Goal: Task Accomplishment & Management: Manage account settings

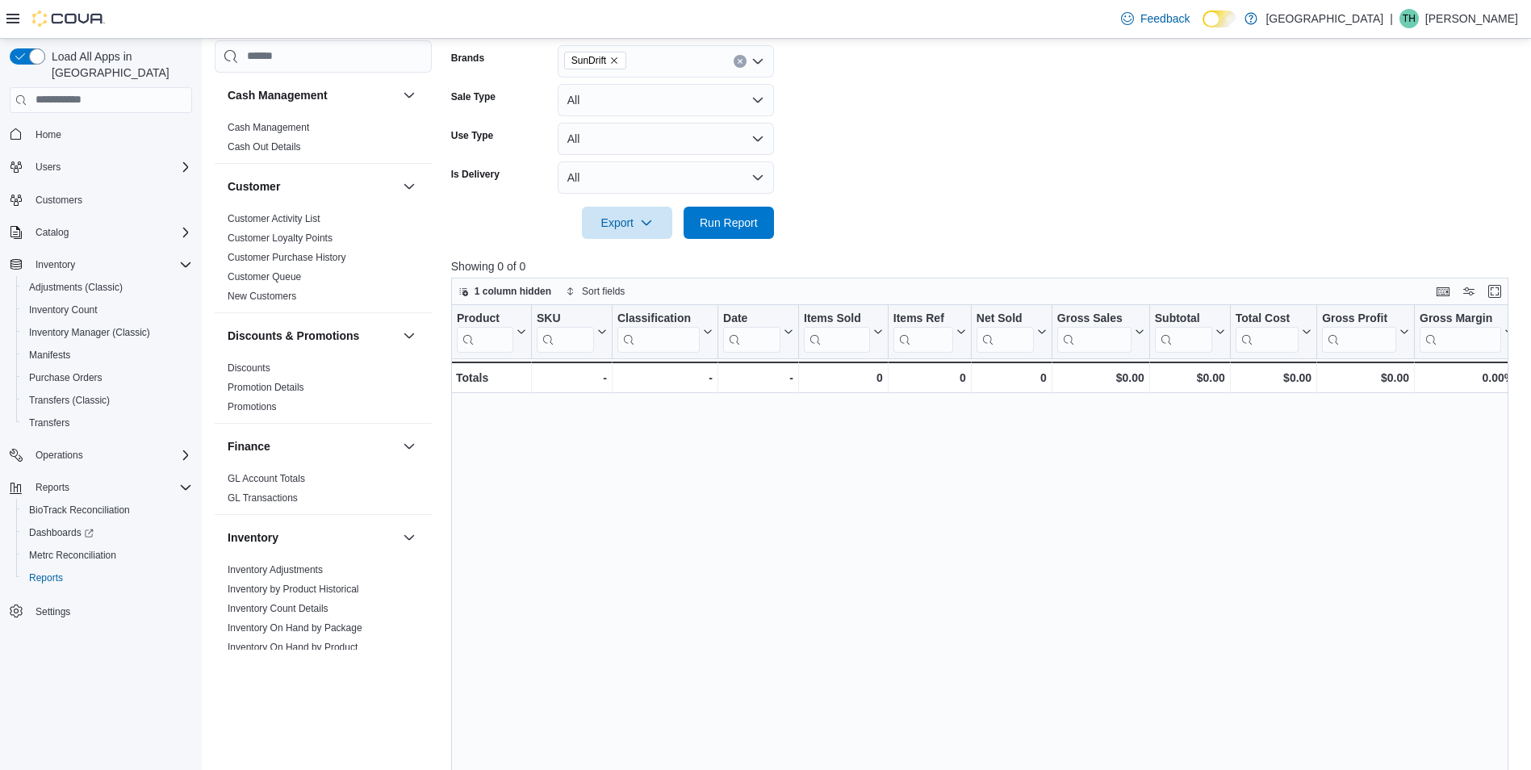
scroll to position [888, 0]
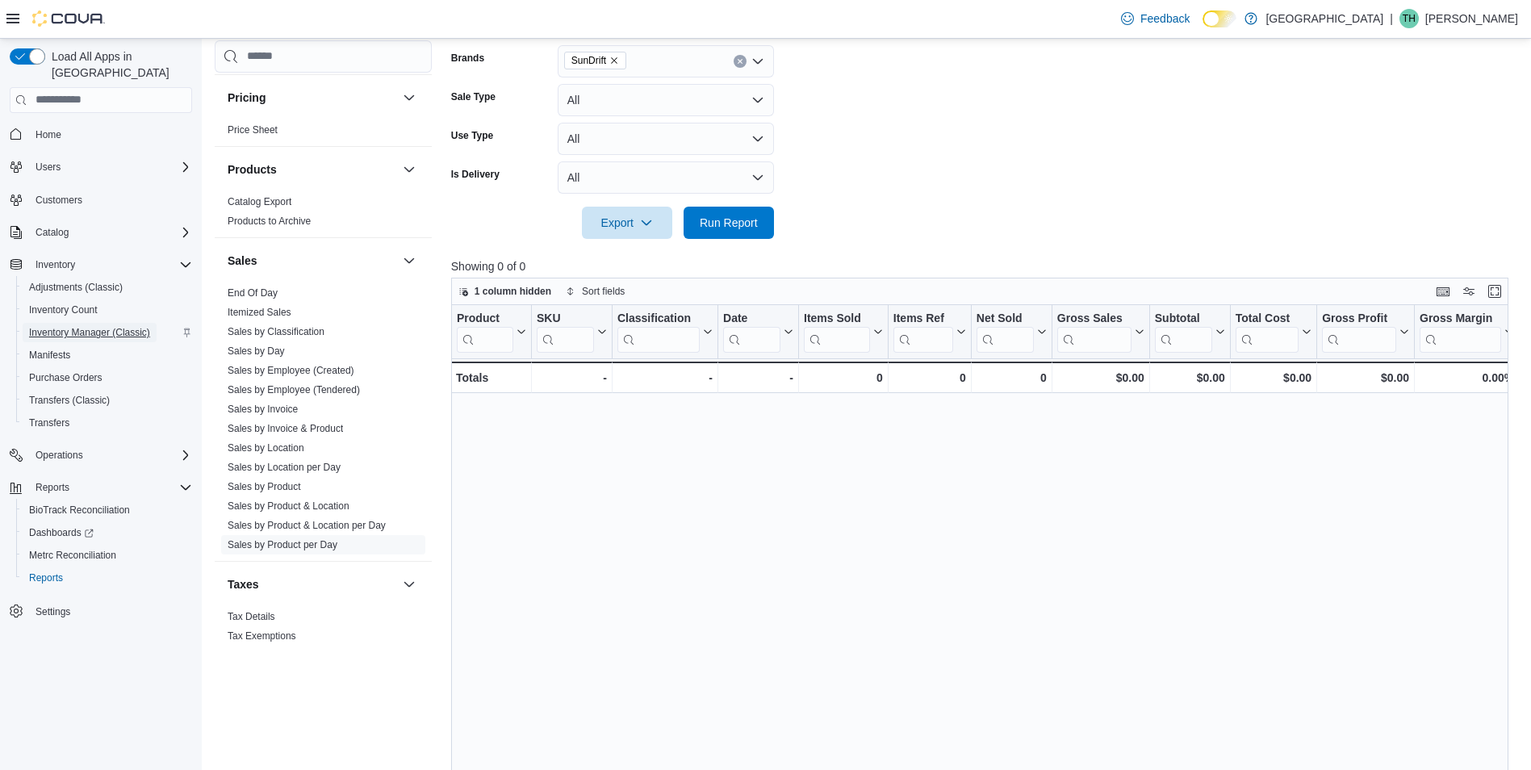
click at [78, 326] on span "Inventory Manager (Classic)" at bounding box center [89, 332] width 121 height 13
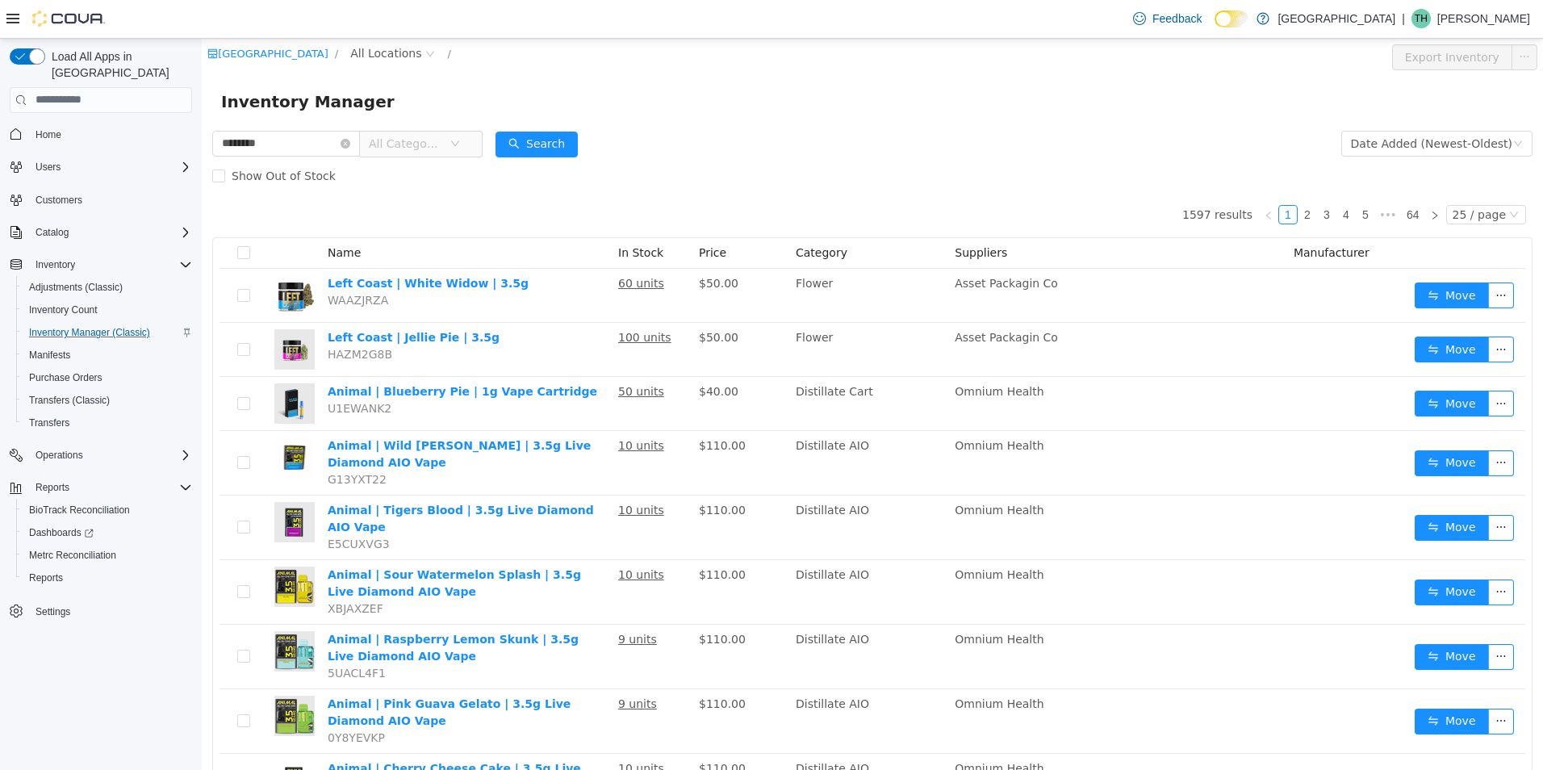
type input "********"
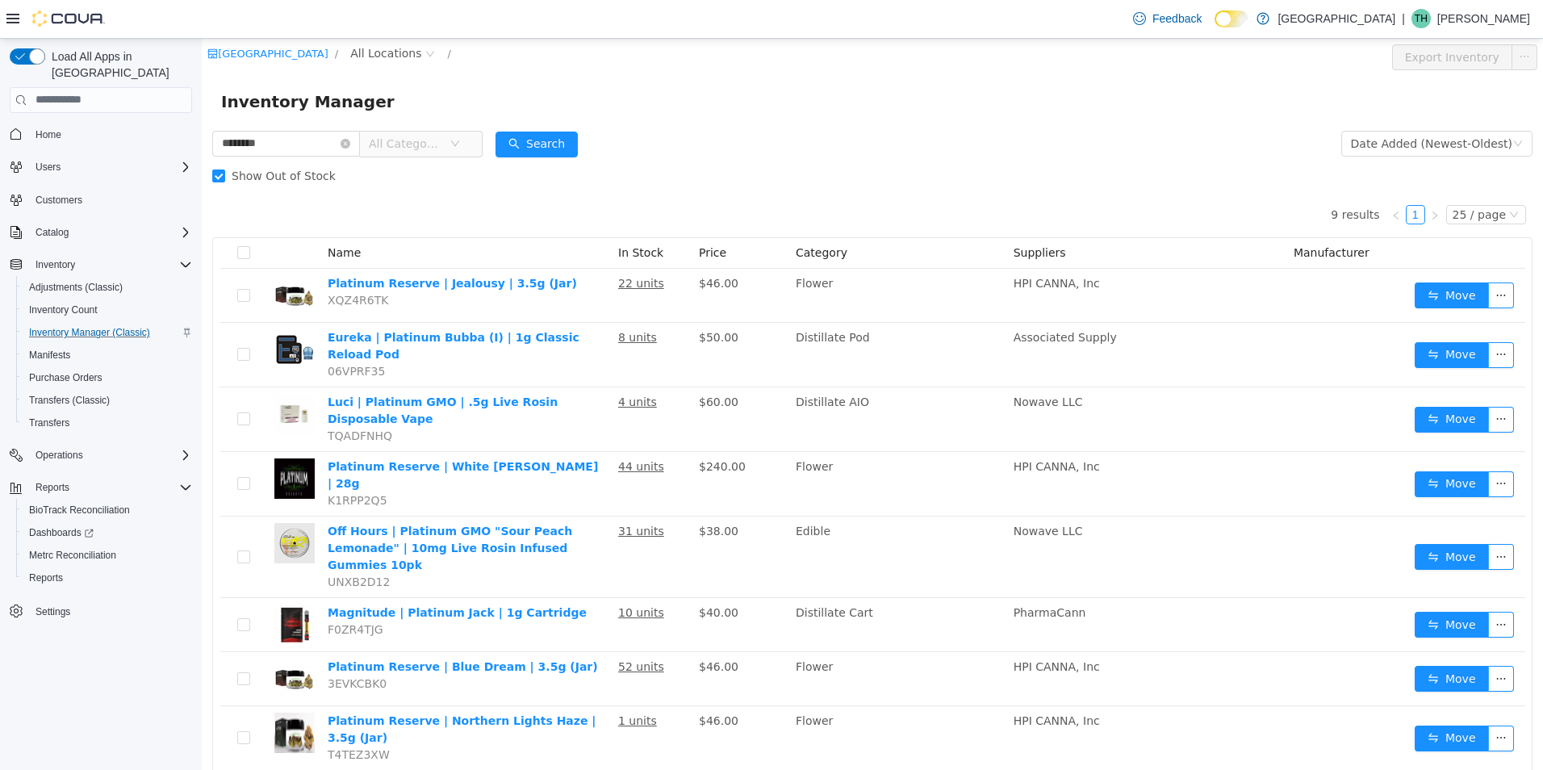
drag, startPoint x: 464, startPoint y: 345, endPoint x: 572, endPoint y: 222, distance: 163.6
click at [572, 222] on div "9 results 1 25 / page Name In Stock Price Category Suppliers Manufacturer Plati…" at bounding box center [872, 507] width 1321 height 633
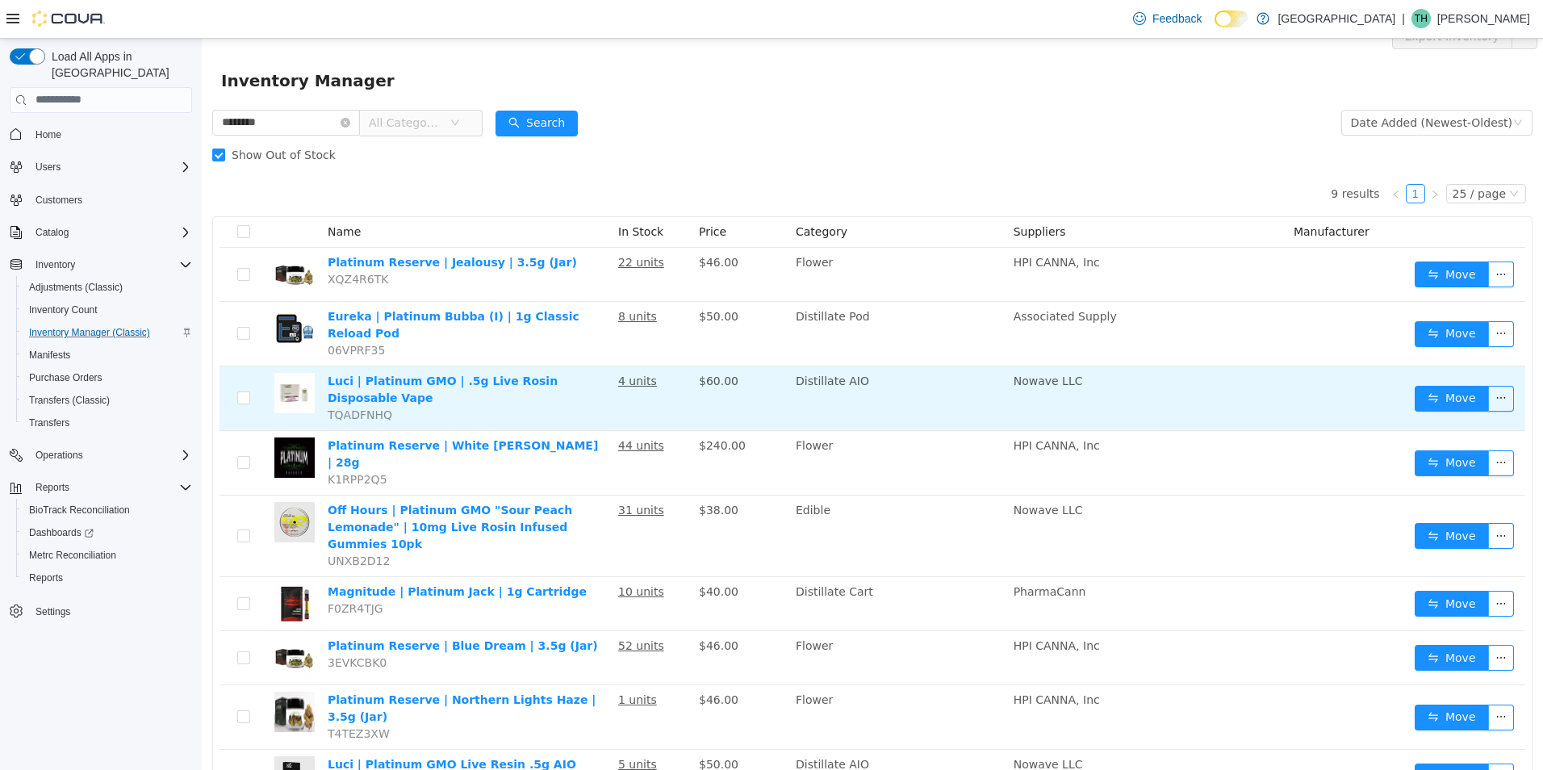
scroll to position [42, 0]
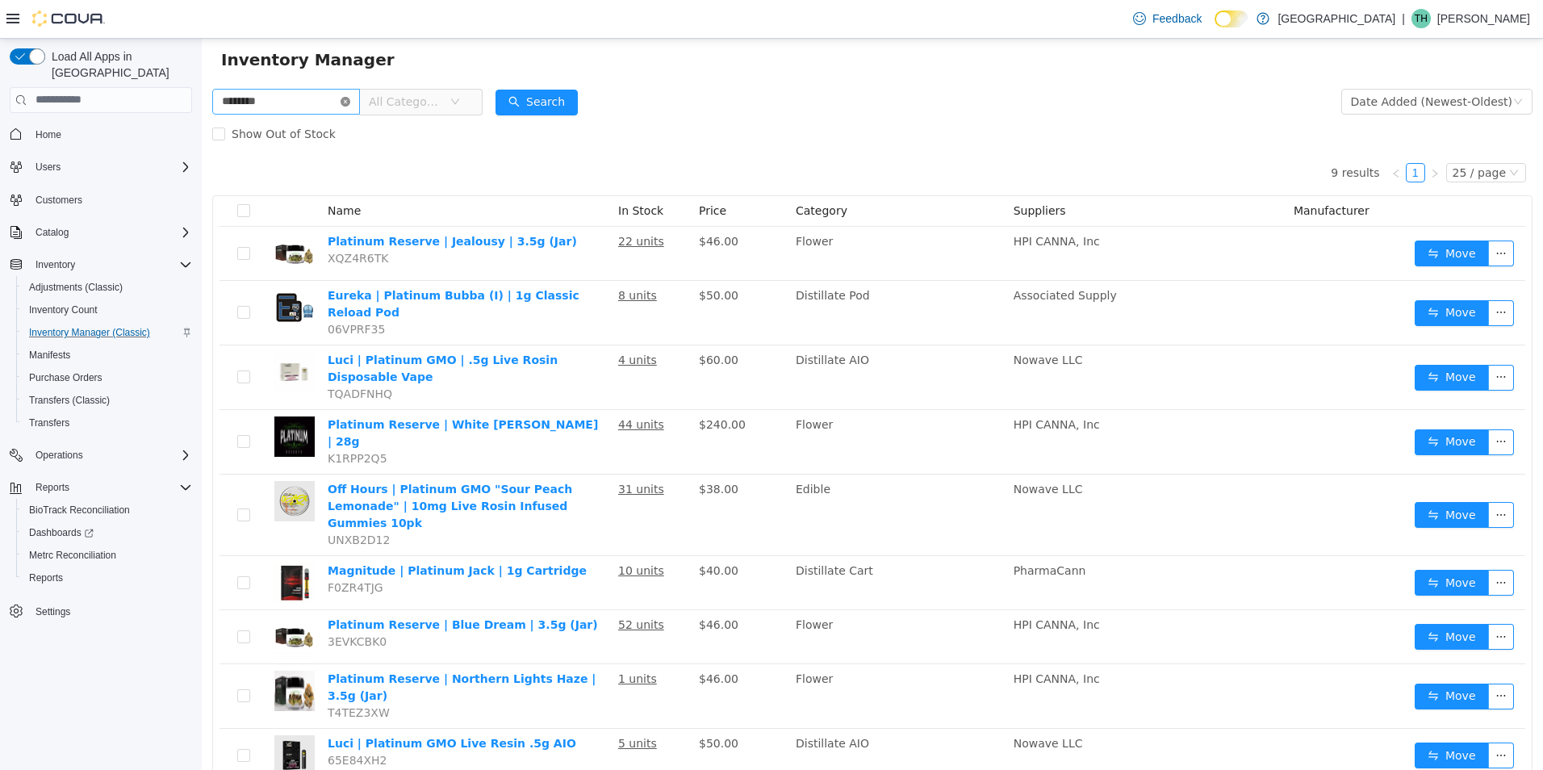
click at [350, 105] on icon "icon: close-circle" at bounding box center [346, 101] width 10 height 10
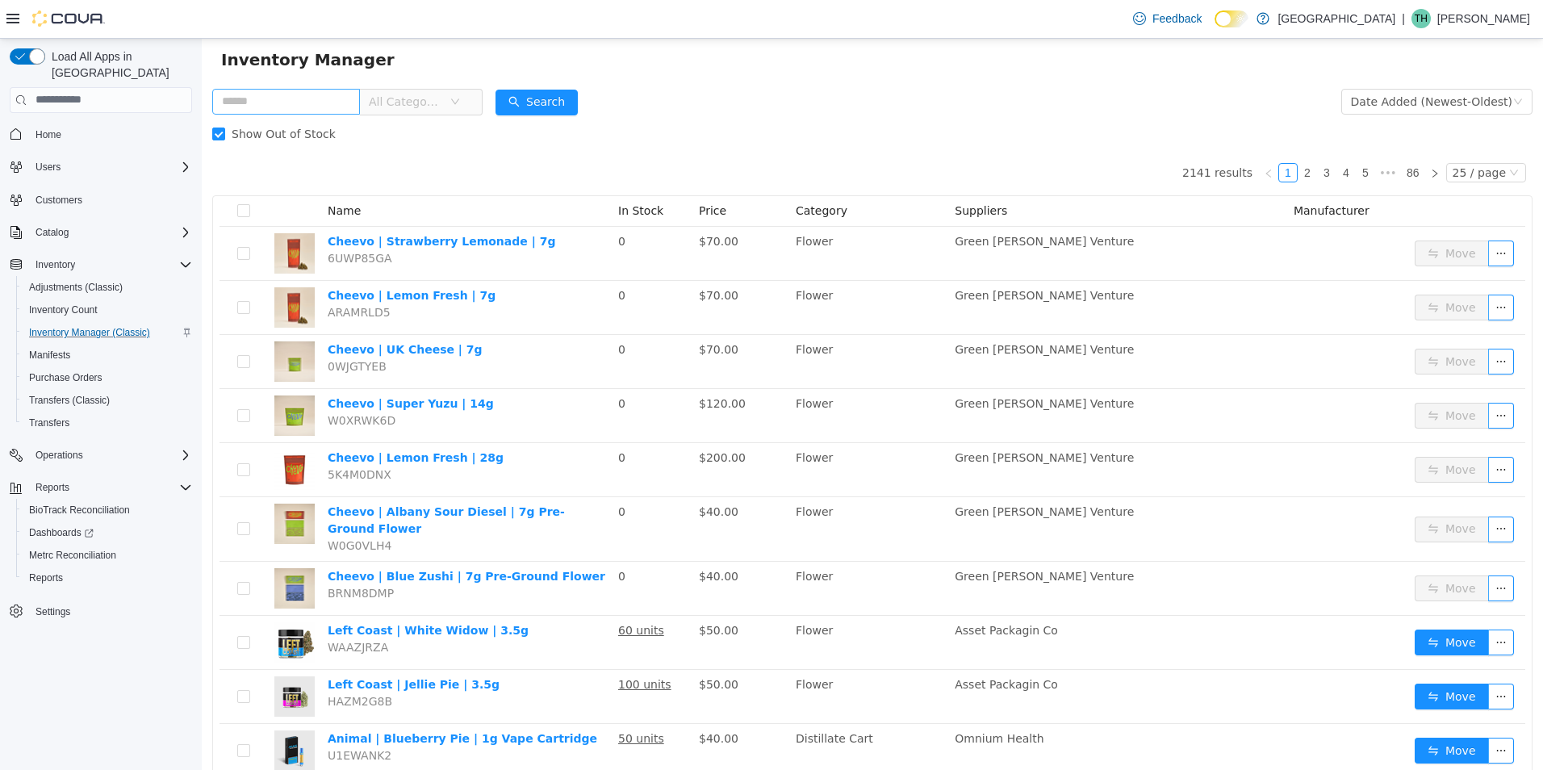
drag, startPoint x: 837, startPoint y: 204, endPoint x: 852, endPoint y: 151, distance: 55.2
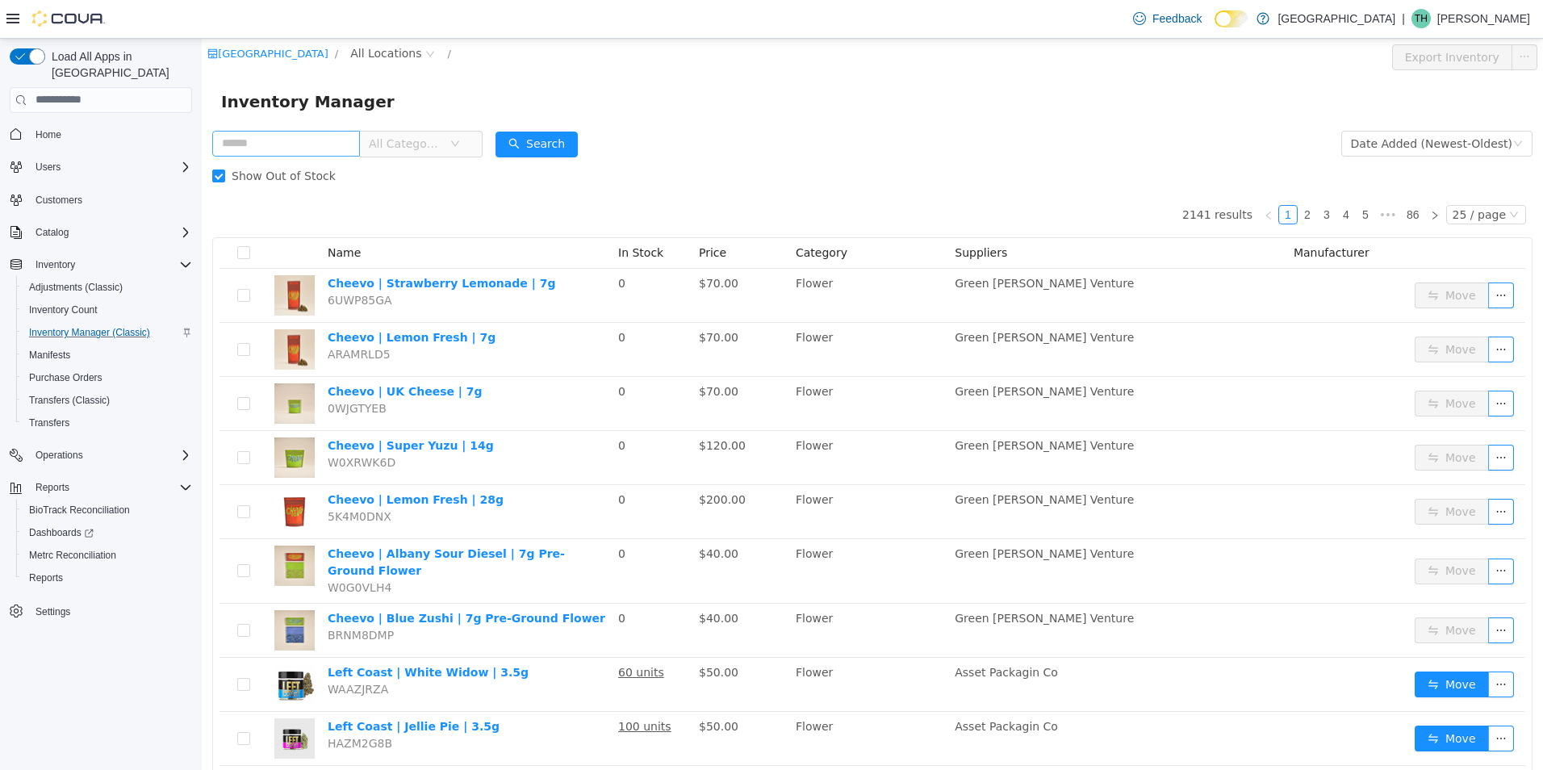
click at [124, 692] on div "Load All Apps in New Hub Home Users Customers Catalog Inventory Adjustments (Cl…" at bounding box center [101, 408] width 202 height 739
click at [1433, 211] on icon "icon: right" at bounding box center [1435, 215] width 10 height 10
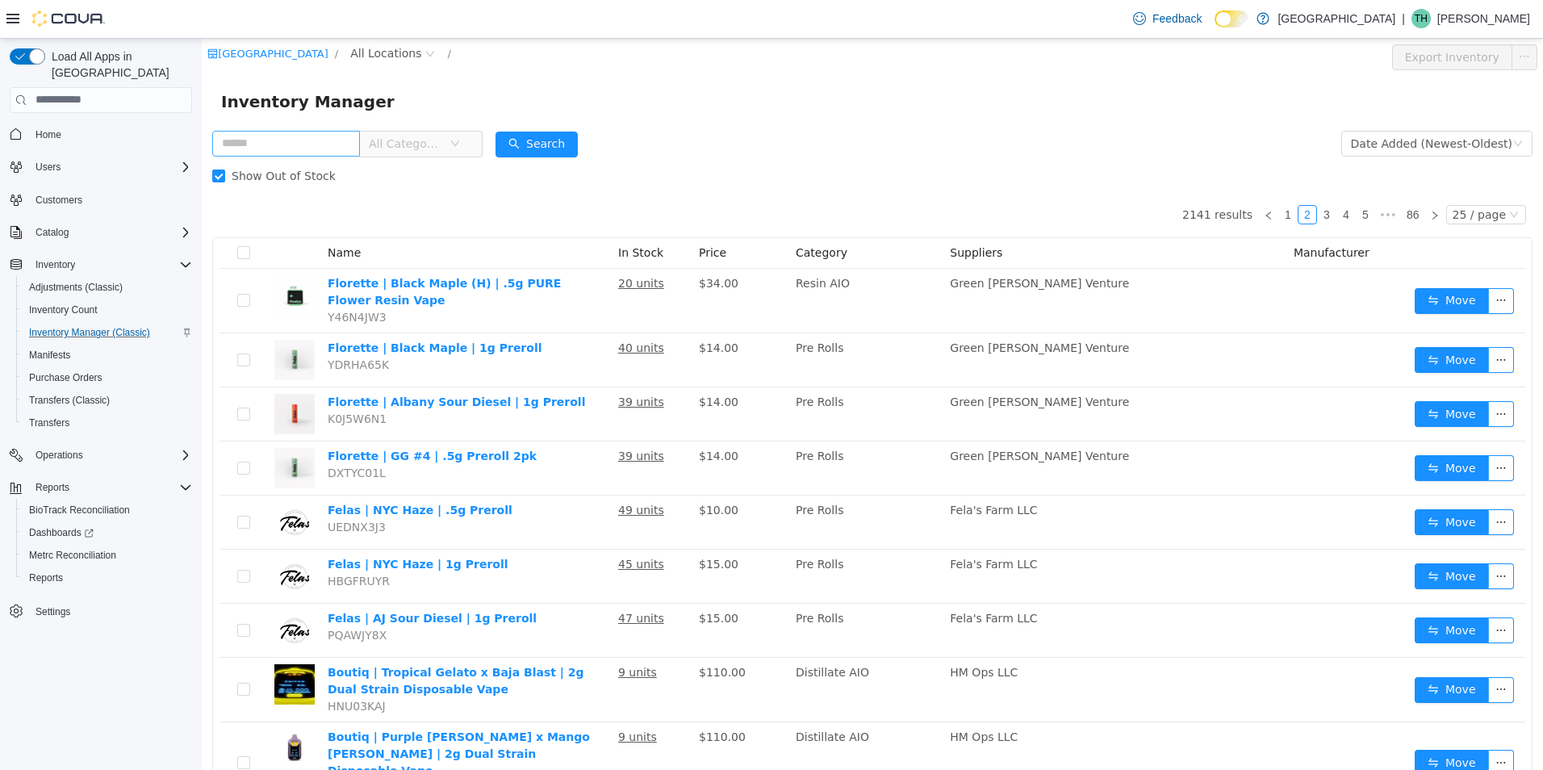
drag, startPoint x: 1016, startPoint y: 262, endPoint x: 848, endPoint y: 159, distance: 197.4
click at [848, 159] on div "Show Out of Stock" at bounding box center [872, 175] width 1321 height 32
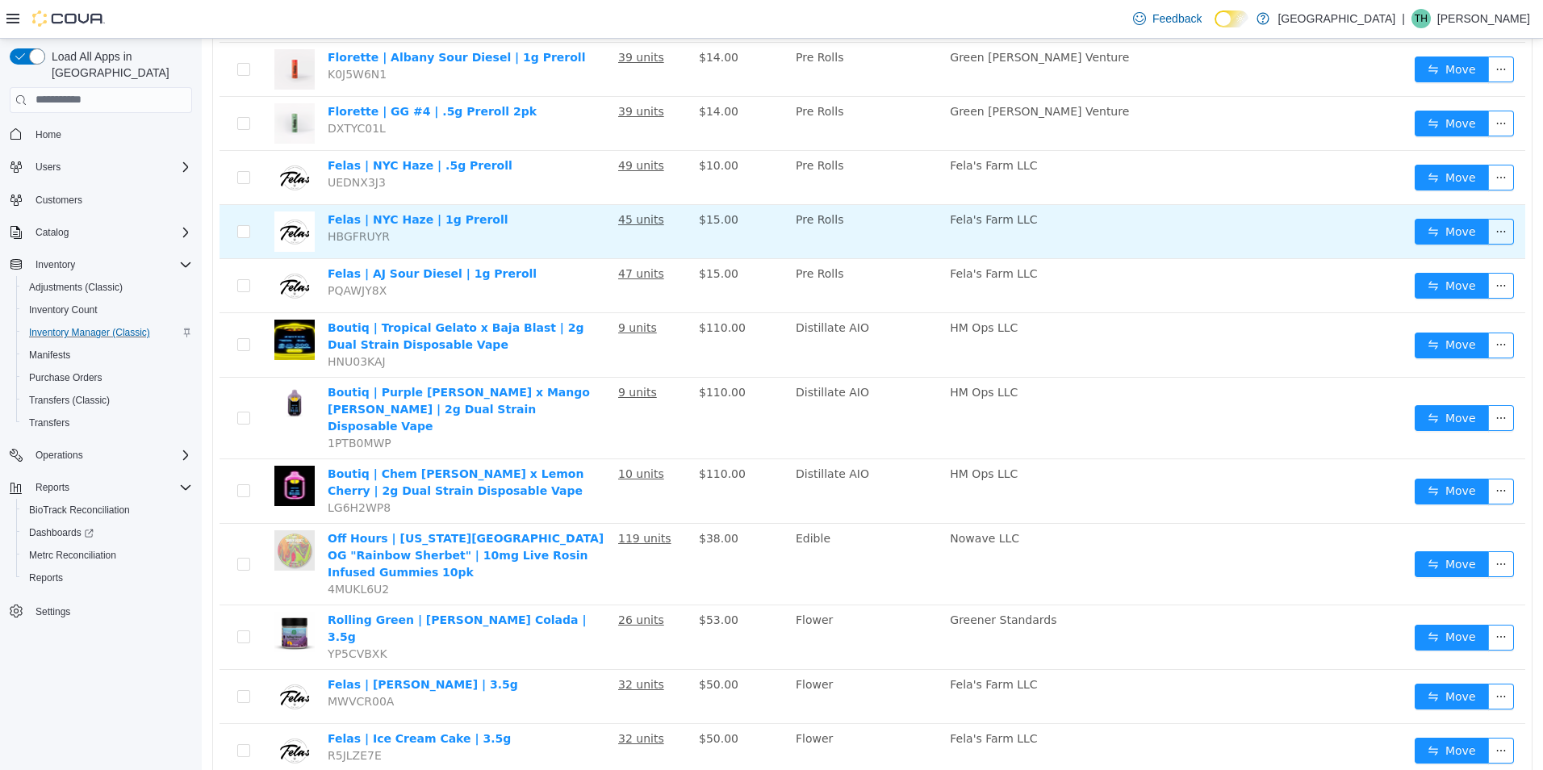
scroll to position [323, 0]
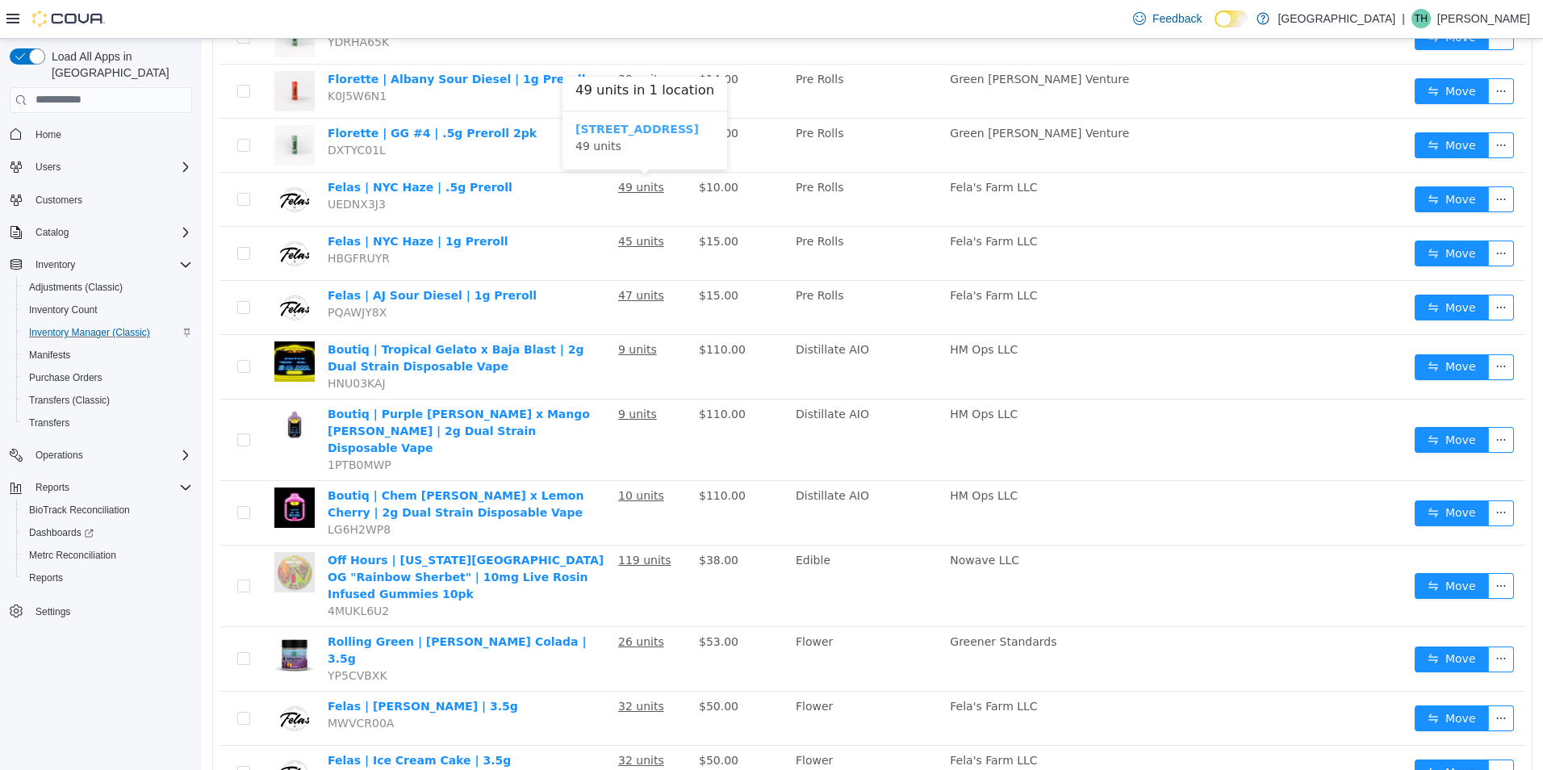
click at [632, 127] on b "[STREET_ADDRESS]" at bounding box center [638, 128] width 124 height 13
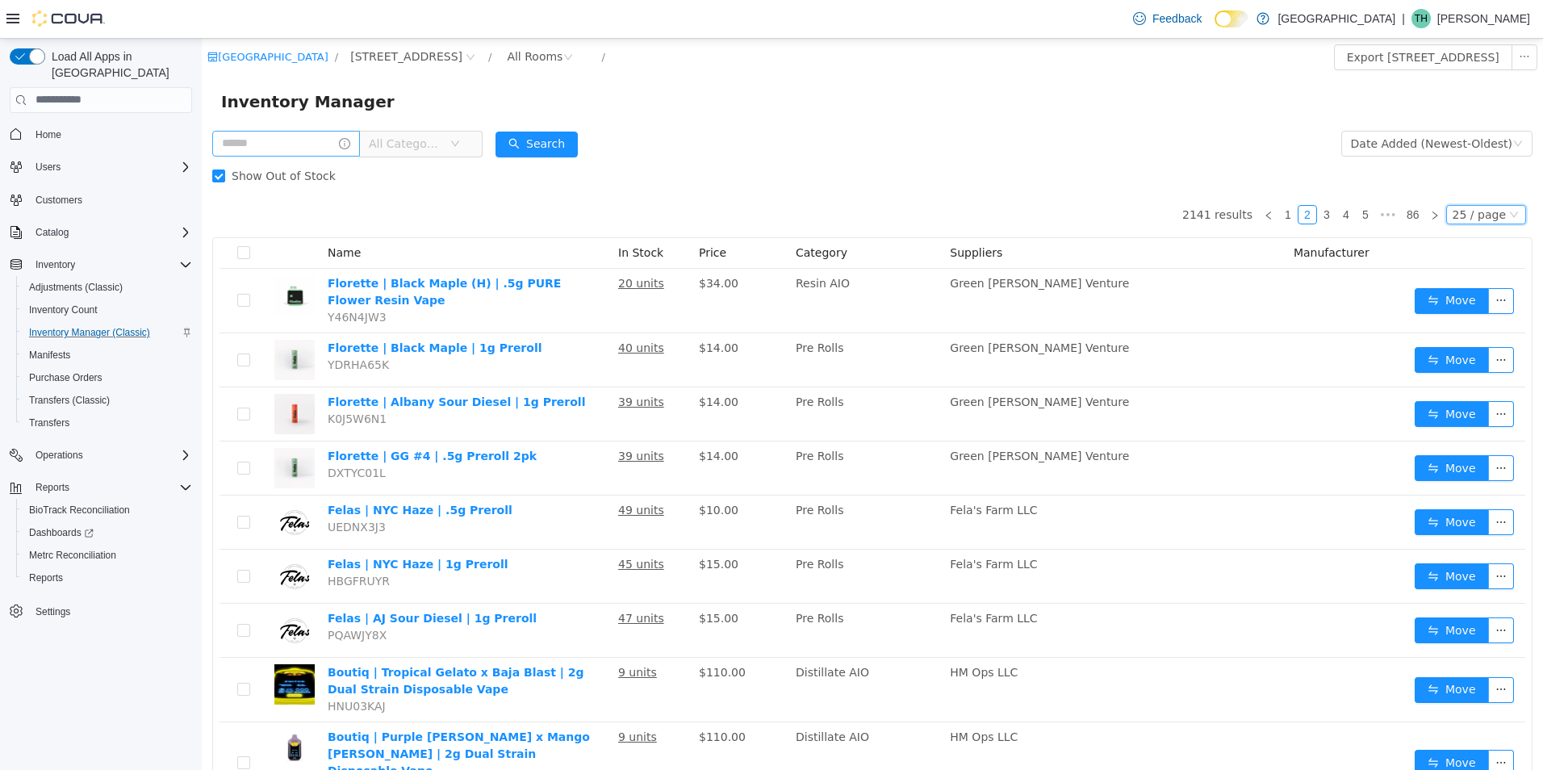
click at [1481, 212] on div "25 / page" at bounding box center [1479, 214] width 53 height 18
click at [1468, 312] on li "50 / page" at bounding box center [1479, 318] width 78 height 26
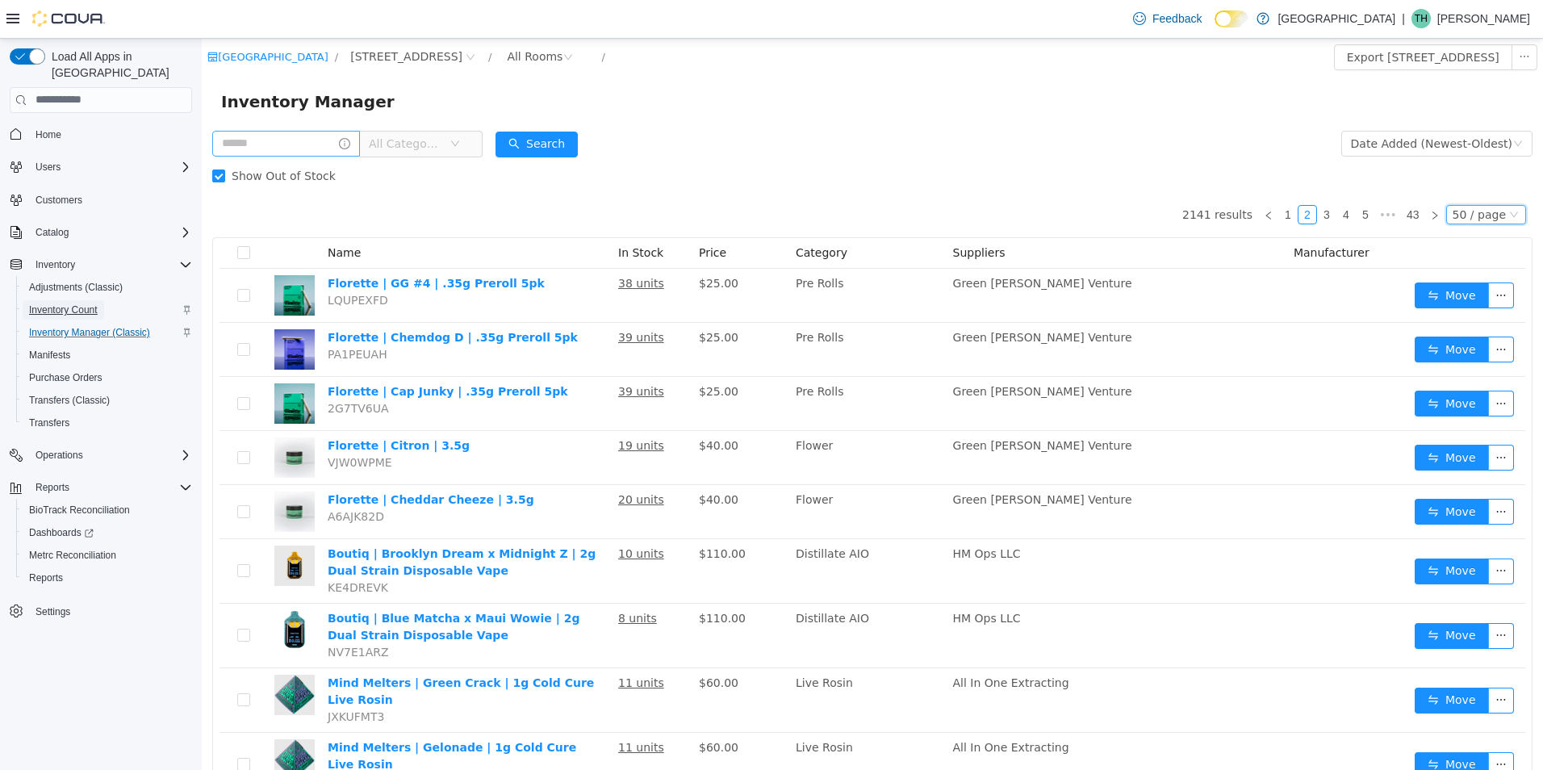
click at [97, 304] on span "Inventory Count" at bounding box center [63, 310] width 69 height 13
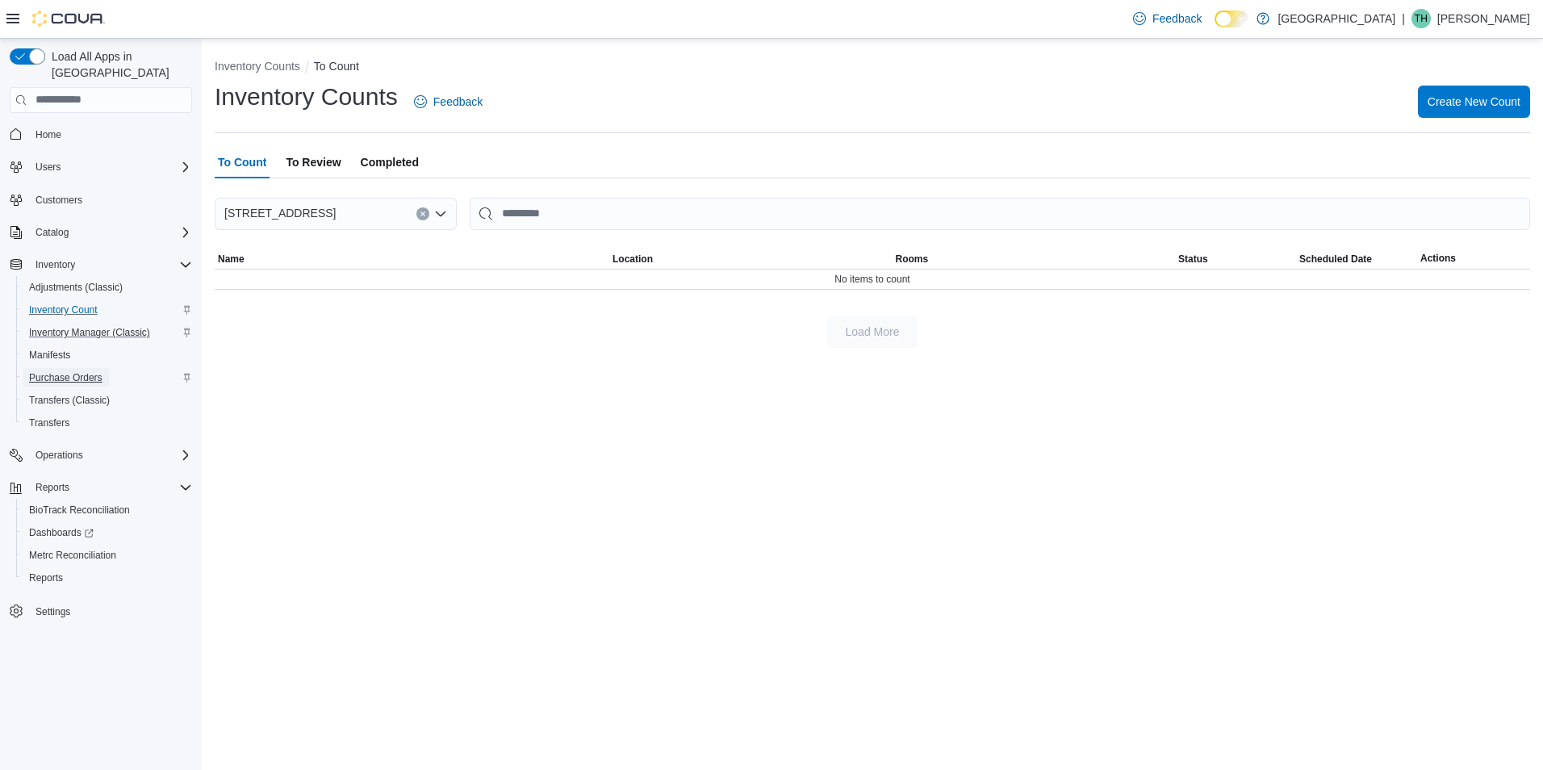
click at [90, 371] on span "Purchase Orders" at bounding box center [65, 377] width 73 height 13
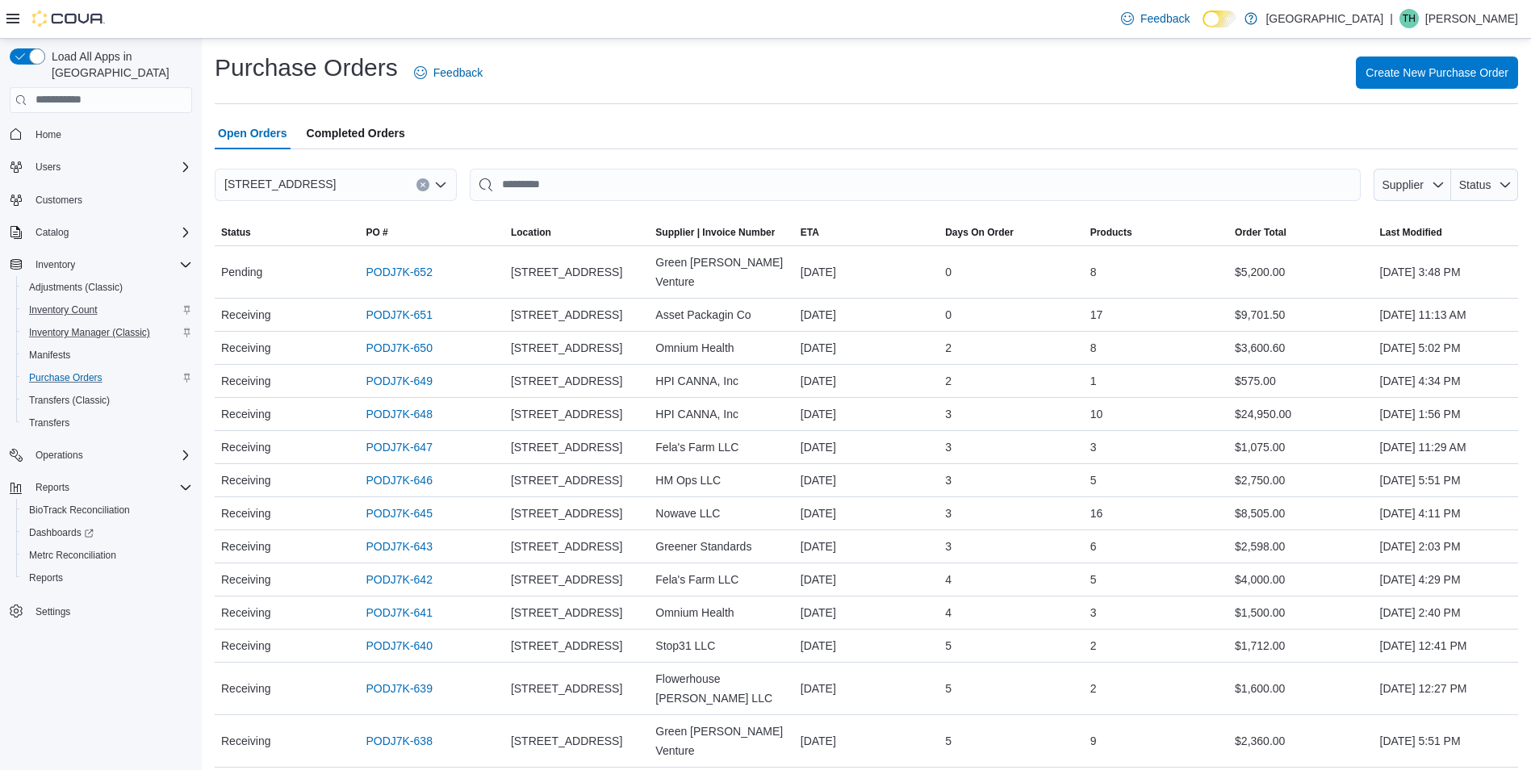
click at [364, 126] on span "Completed Orders" at bounding box center [356, 133] width 98 height 32
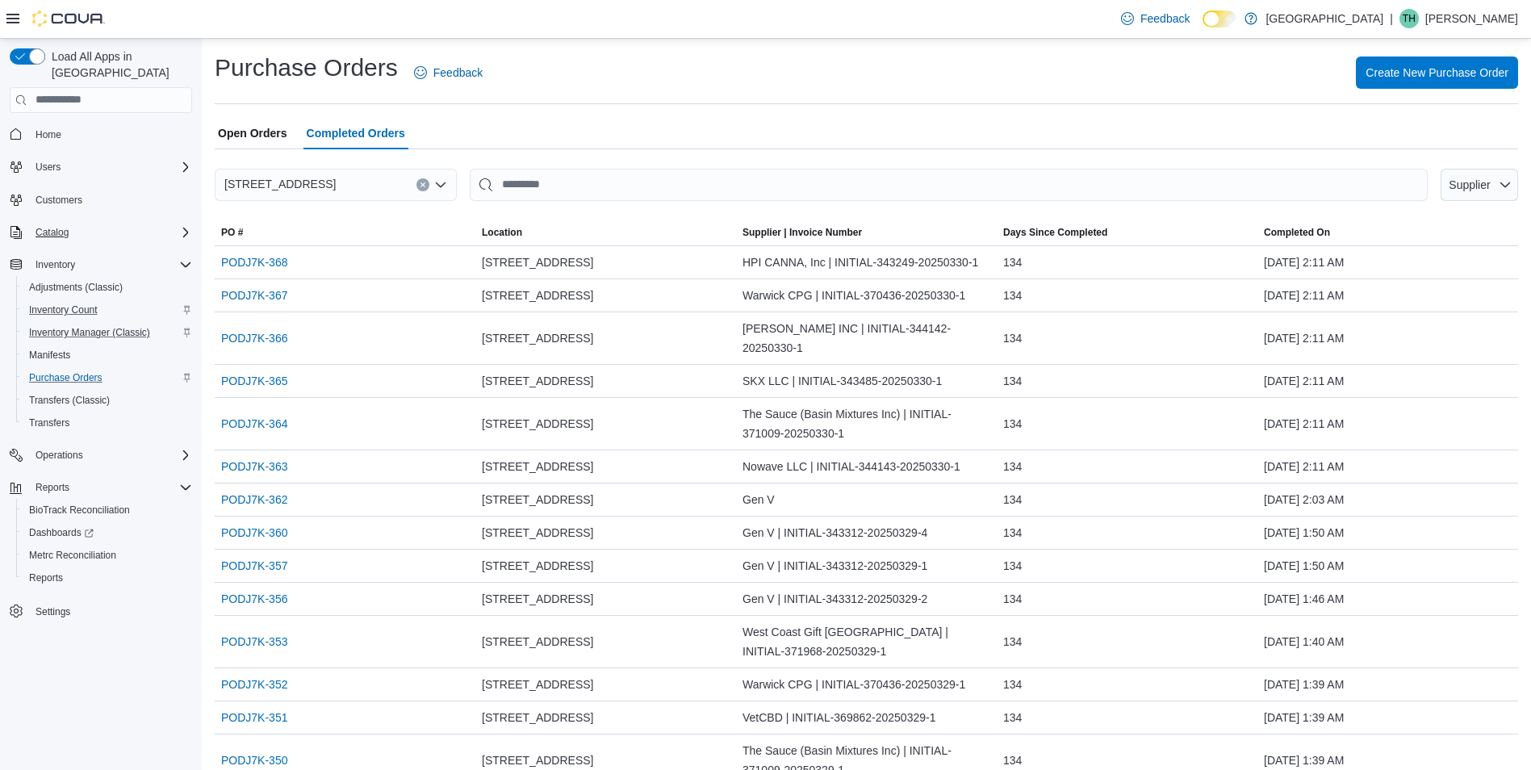
click at [101, 223] on div "Catalog" at bounding box center [110, 232] width 163 height 19
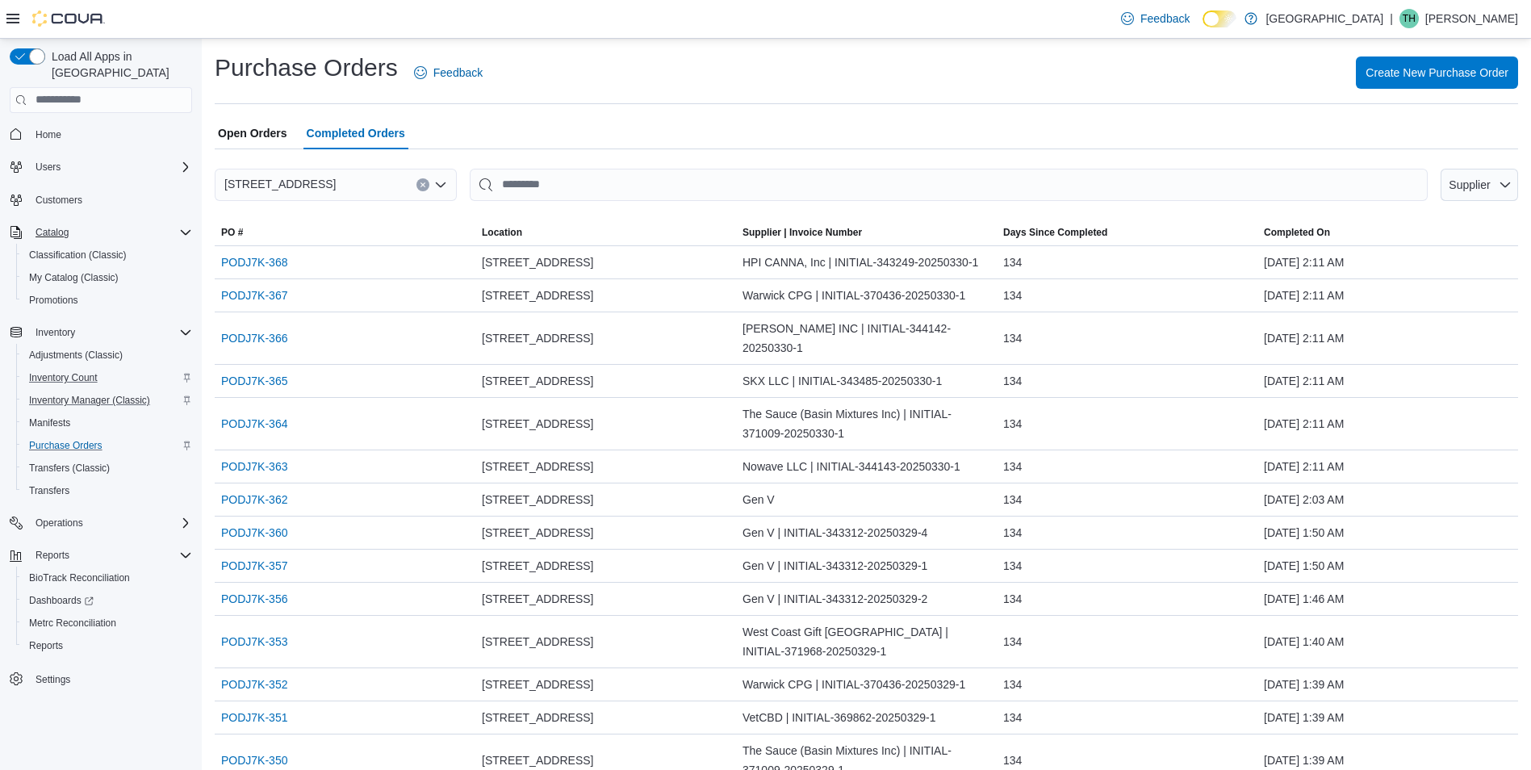
click at [101, 223] on div "Catalog" at bounding box center [110, 232] width 163 height 19
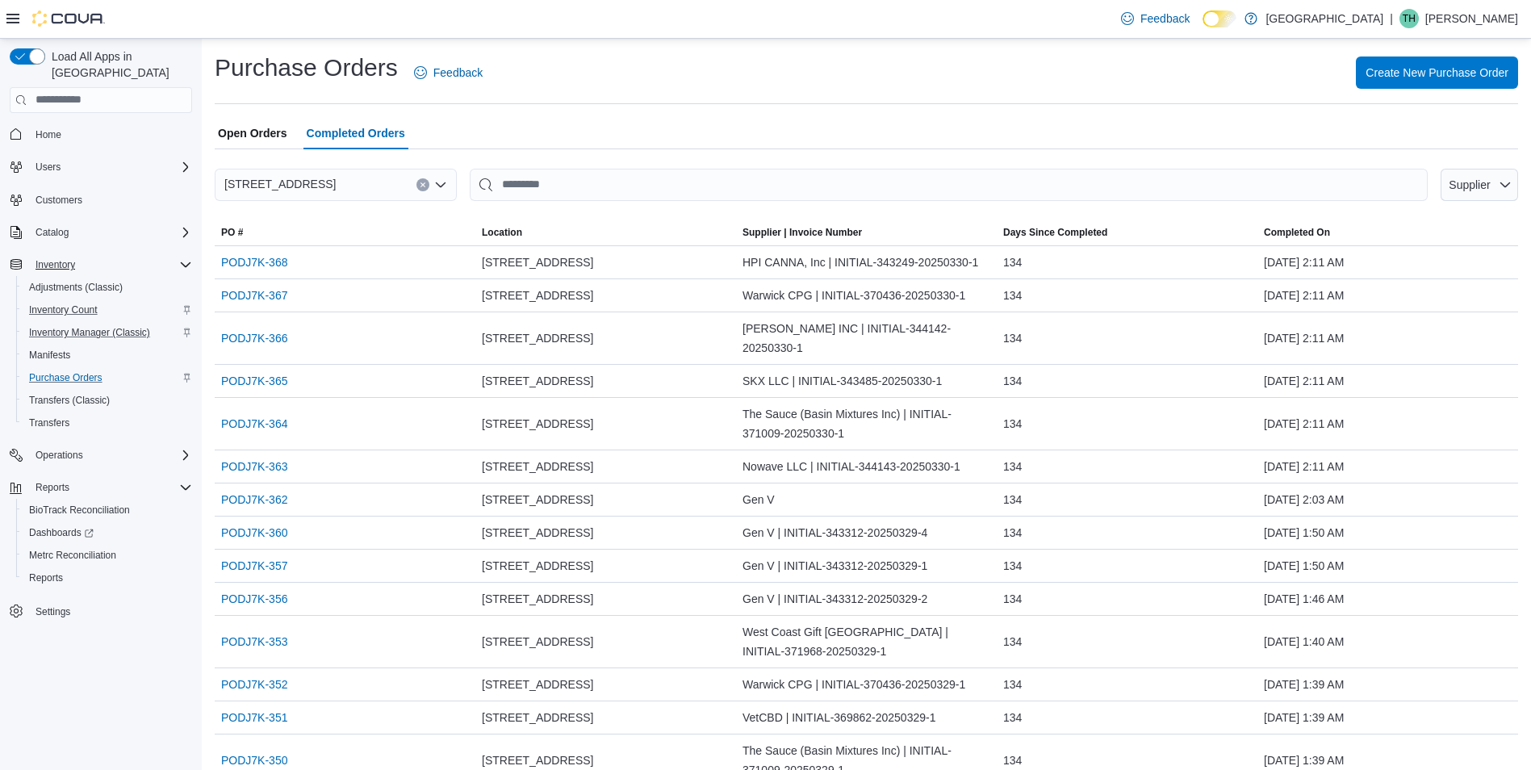
click at [103, 255] on div "Inventory" at bounding box center [110, 264] width 163 height 19
click at [116, 320] on div "Reports" at bounding box center [110, 329] width 163 height 19
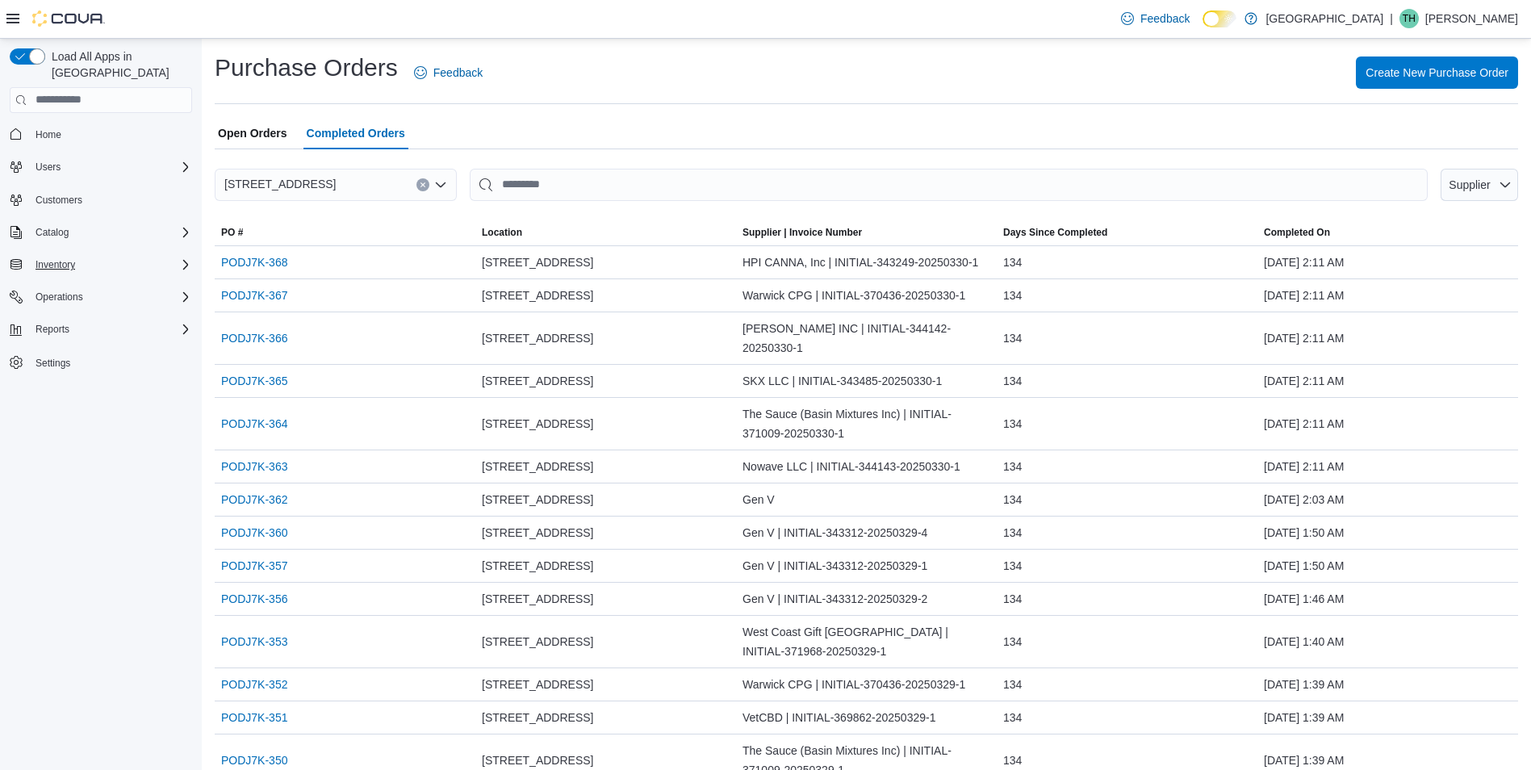
click at [113, 255] on div "Inventory" at bounding box center [110, 264] width 163 height 19
click at [98, 300] on link "Inventory Count" at bounding box center [64, 309] width 82 height 19
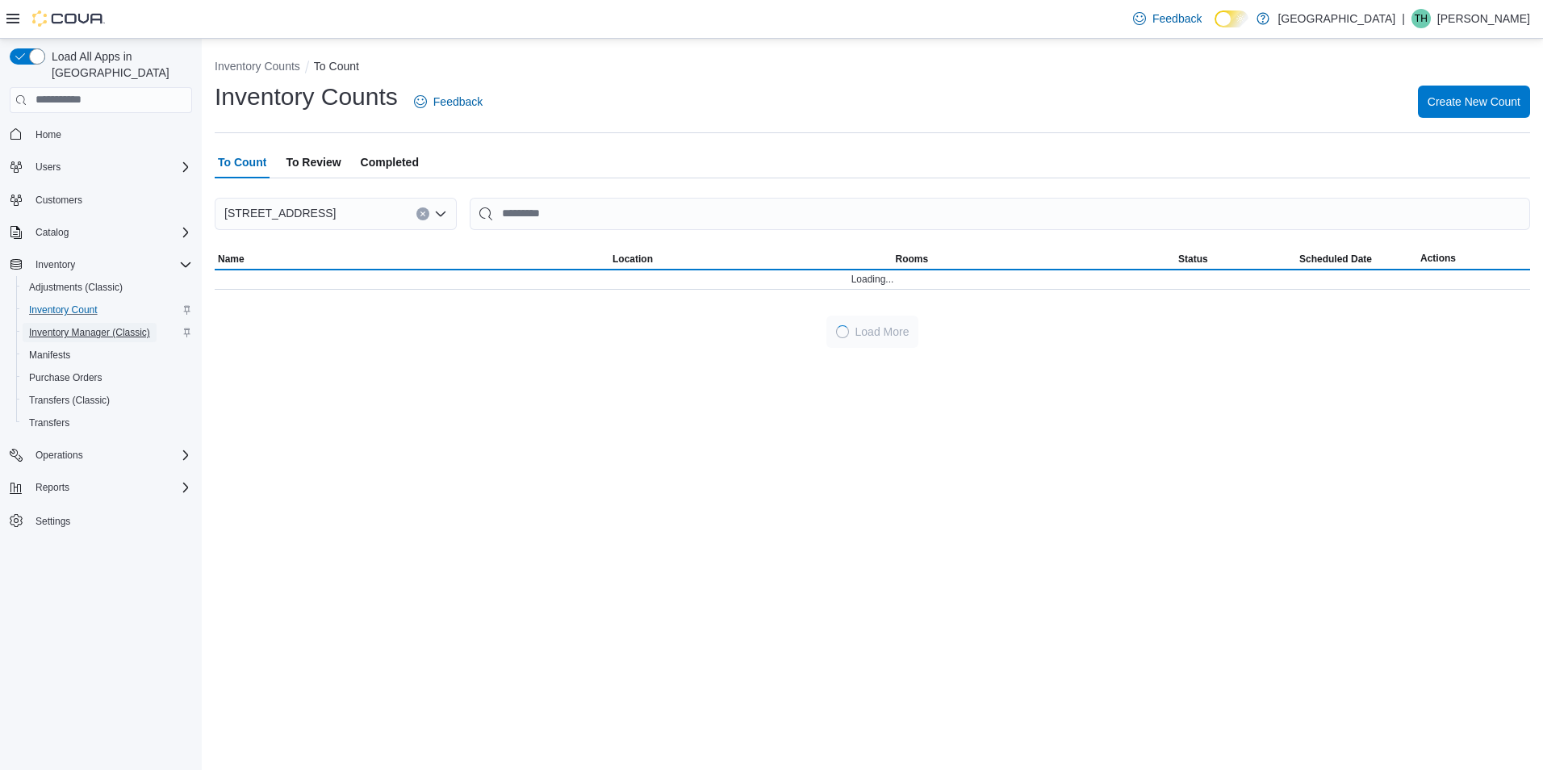
click at [96, 326] on span "Inventory Manager (Classic)" at bounding box center [89, 332] width 121 height 13
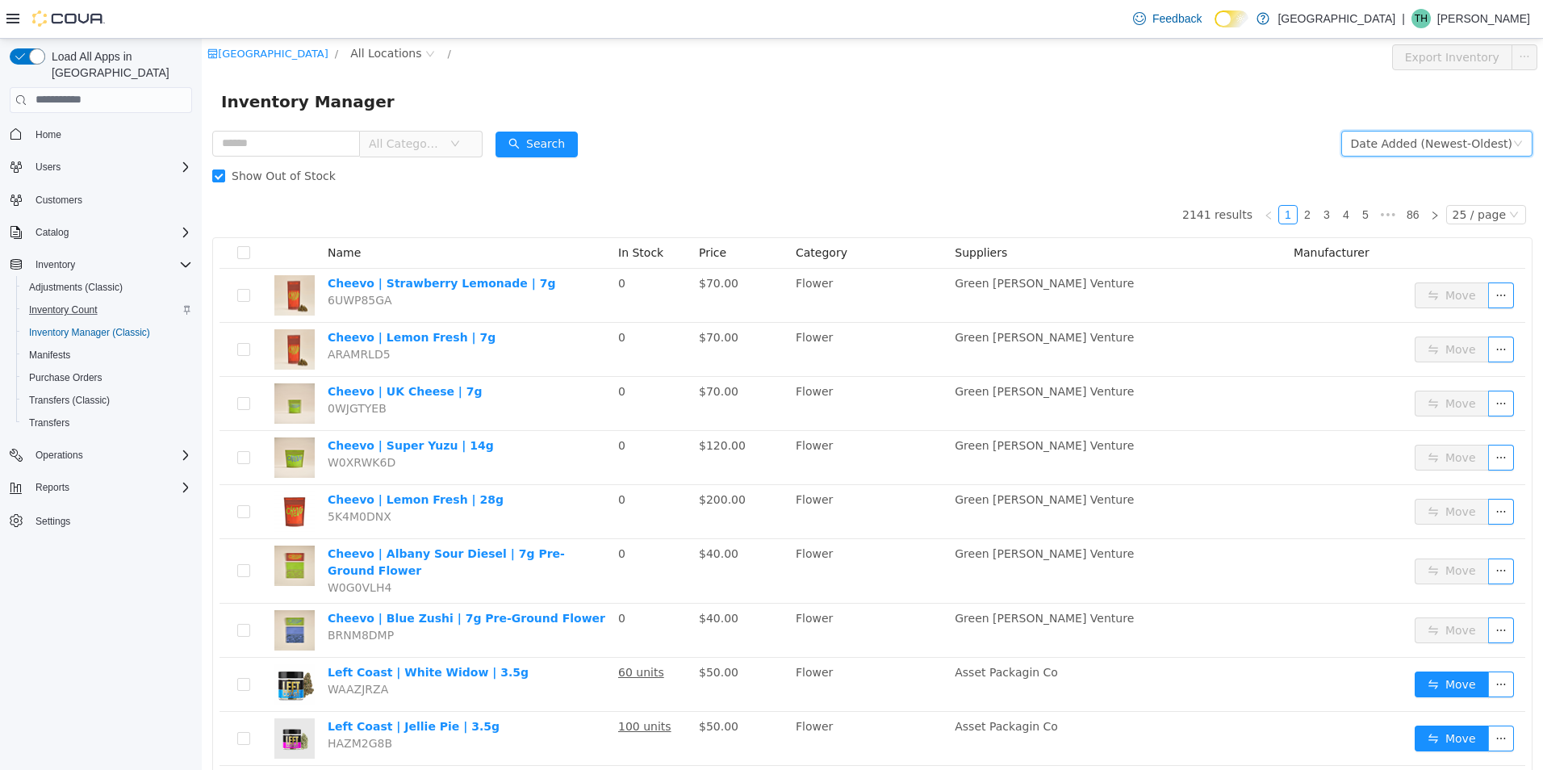
click at [1424, 147] on div "Date Added (Newest-Oldest)" at bounding box center [1431, 143] width 161 height 24
click at [1346, 103] on div "Inventory Manager" at bounding box center [872, 101] width 1303 height 26
drag, startPoint x: 1468, startPoint y: 206, endPoint x: 1468, endPoint y: 215, distance: 8.9
click at [1468, 212] on ul "2141 results 1 2 3 4 5 ••• 86 25 / page" at bounding box center [1358, 213] width 350 height 19
click at [1468, 217] on div "25 / page" at bounding box center [1479, 214] width 53 height 18
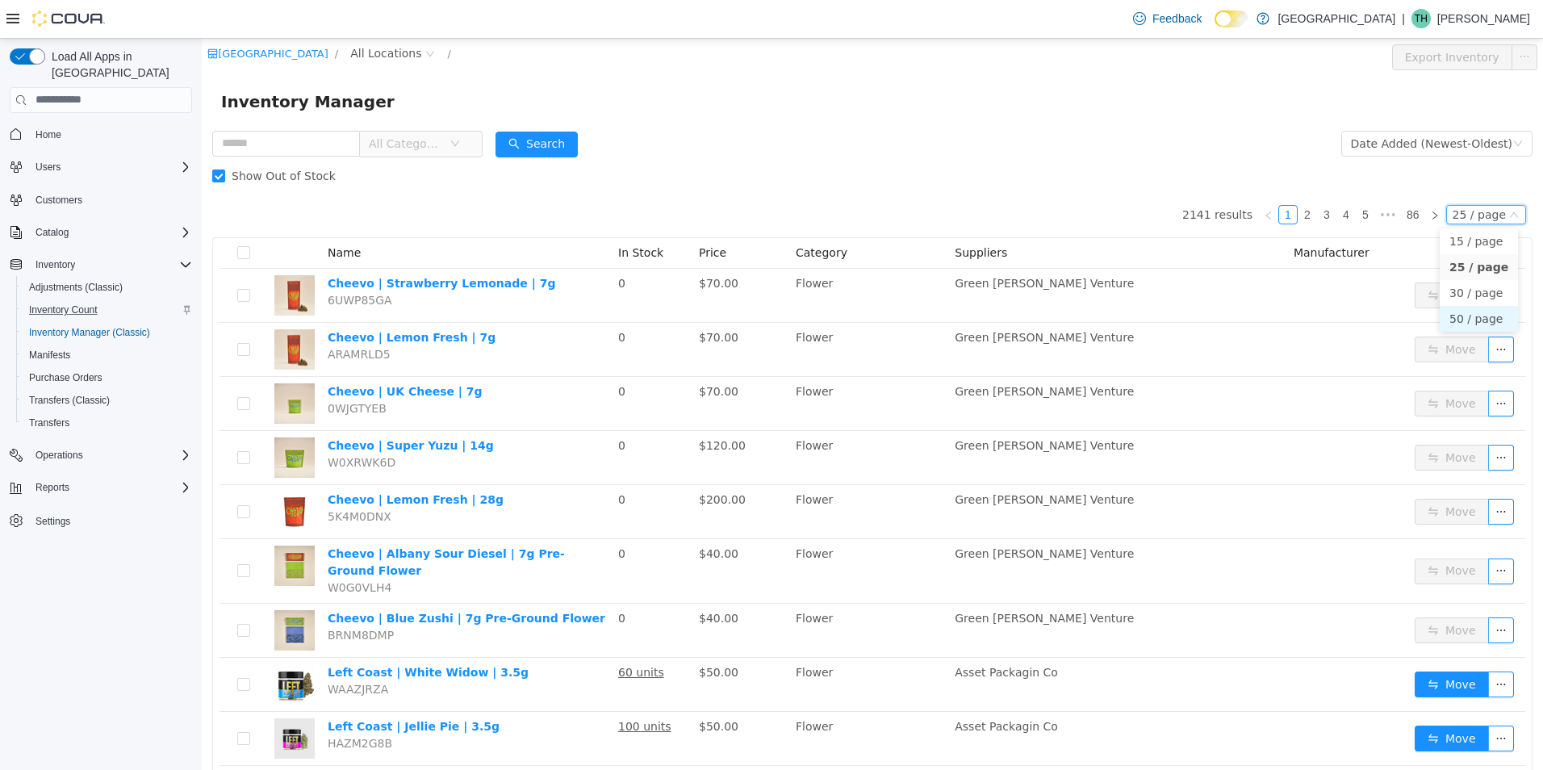
click at [1472, 320] on li "50 / page" at bounding box center [1479, 318] width 78 height 26
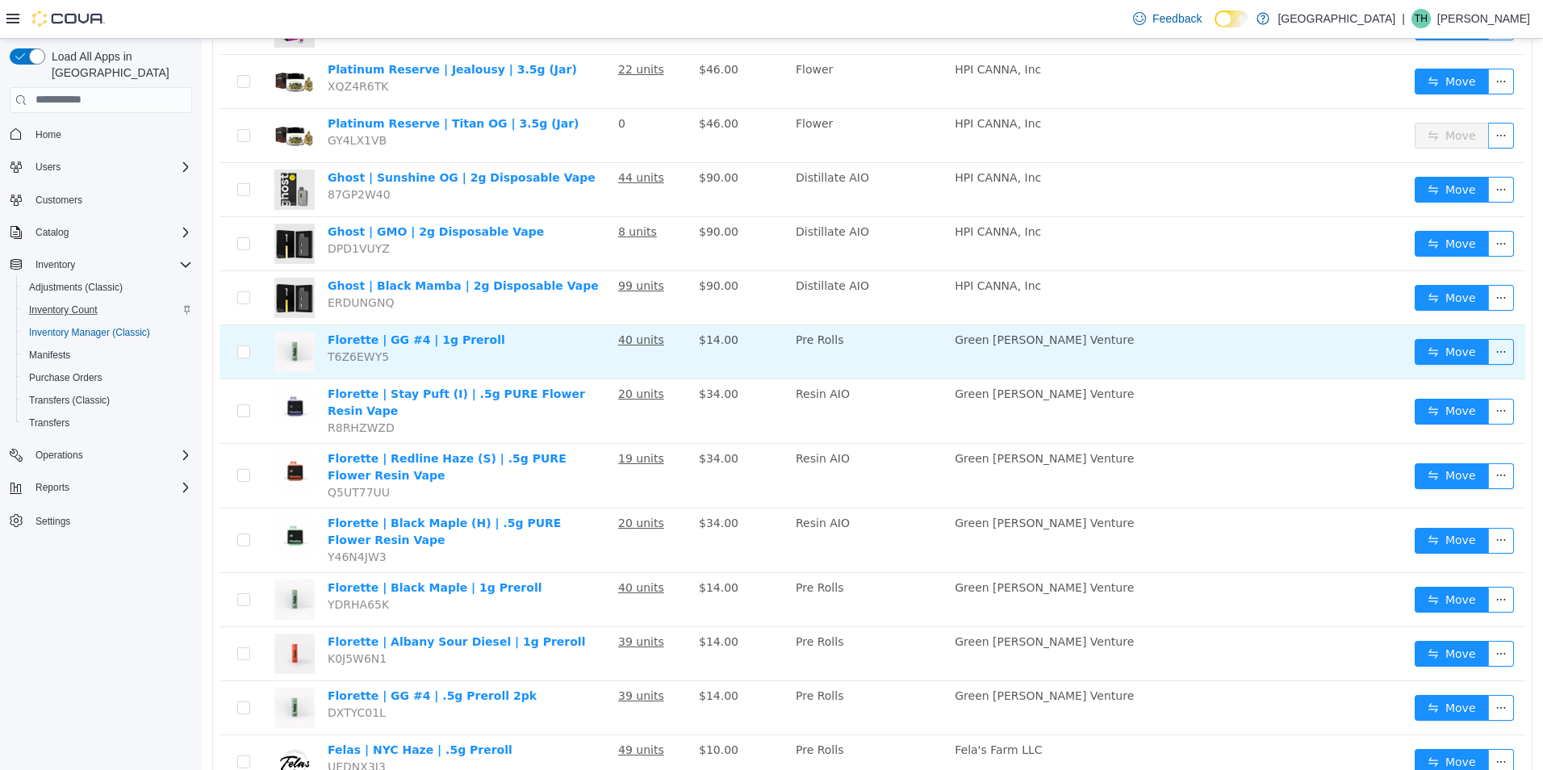
scroll to position [1292, 0]
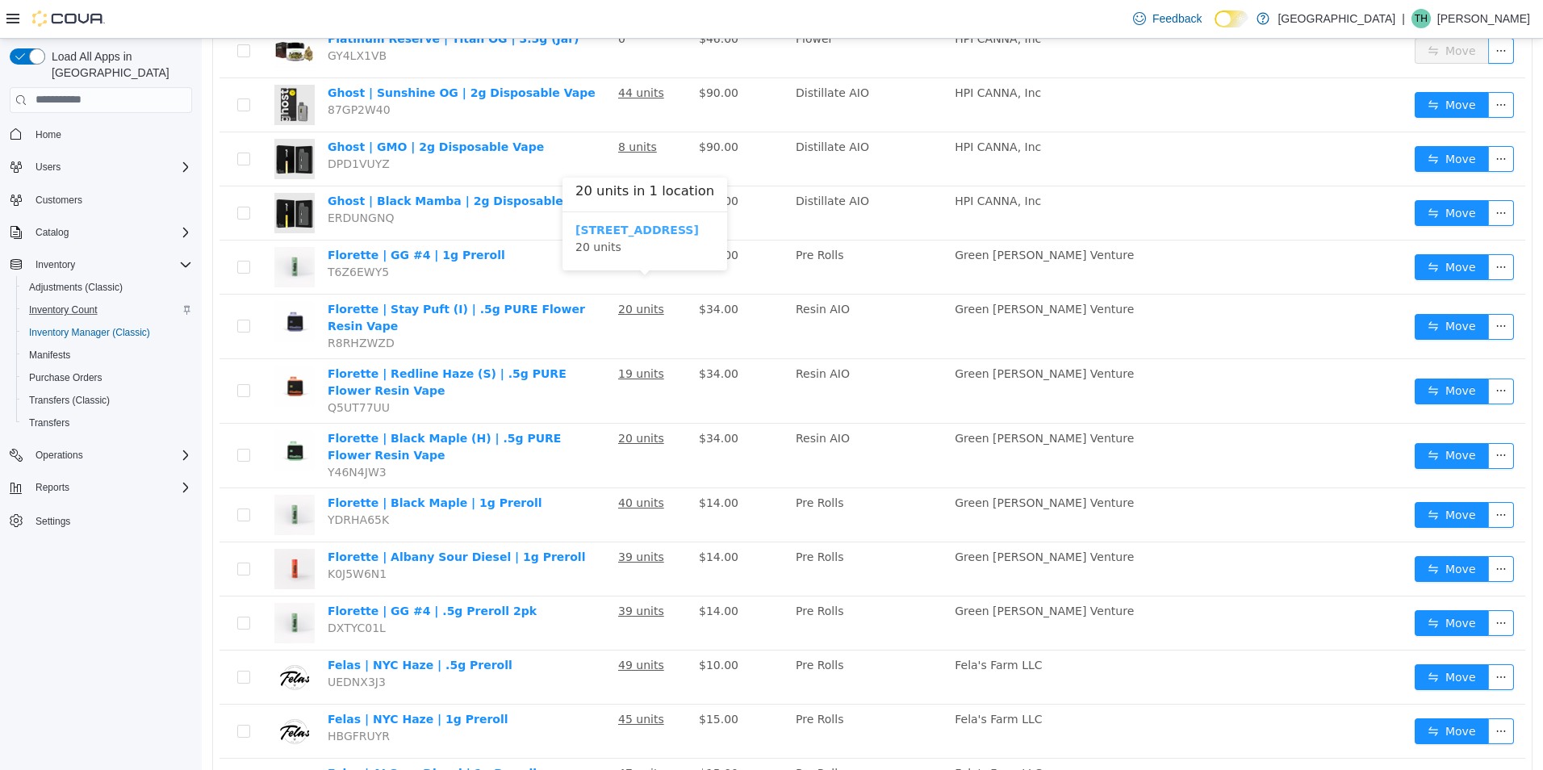
click at [626, 234] on b "[STREET_ADDRESS]" at bounding box center [638, 229] width 124 height 13
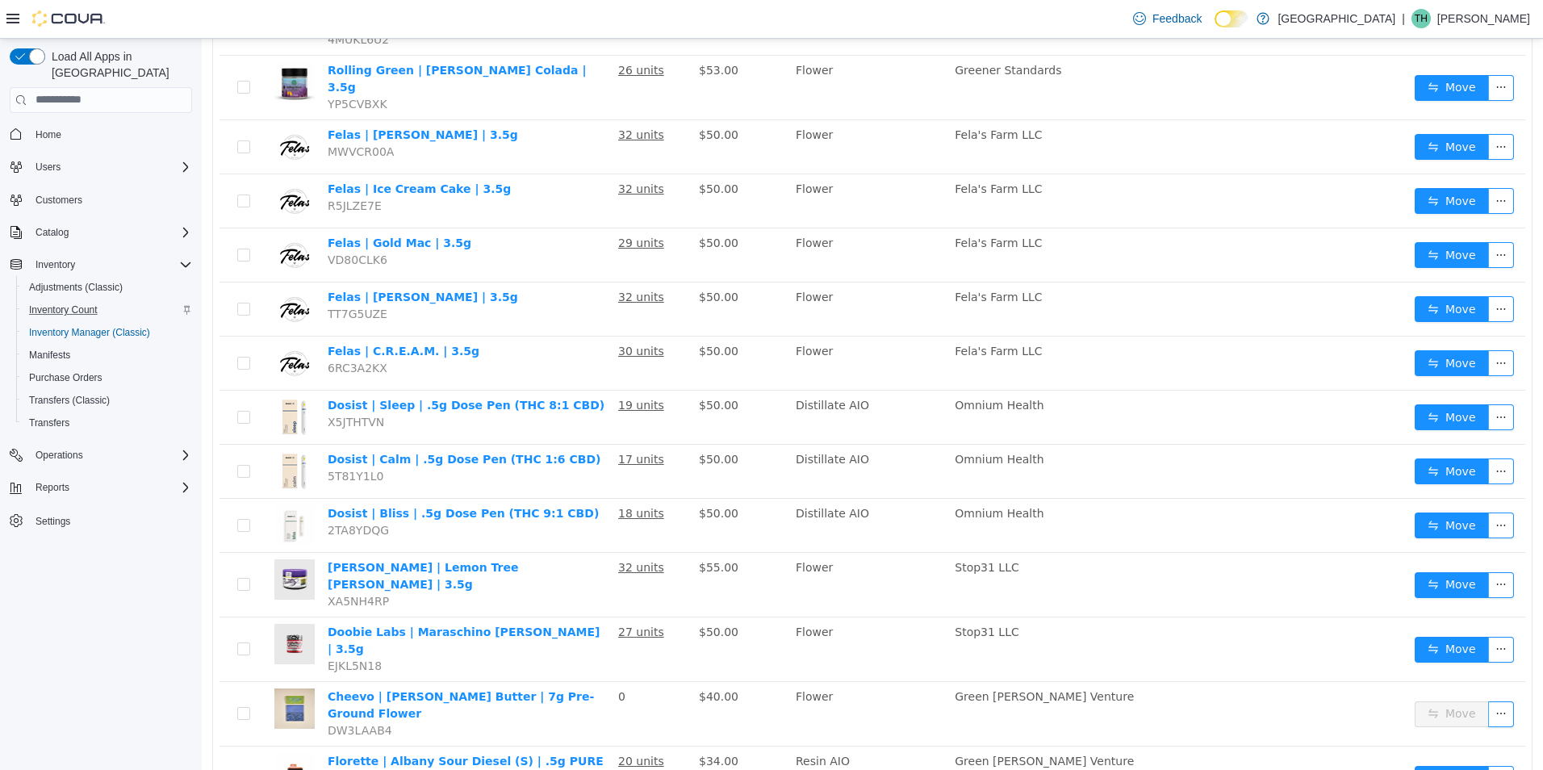
scroll to position [2375, 0]
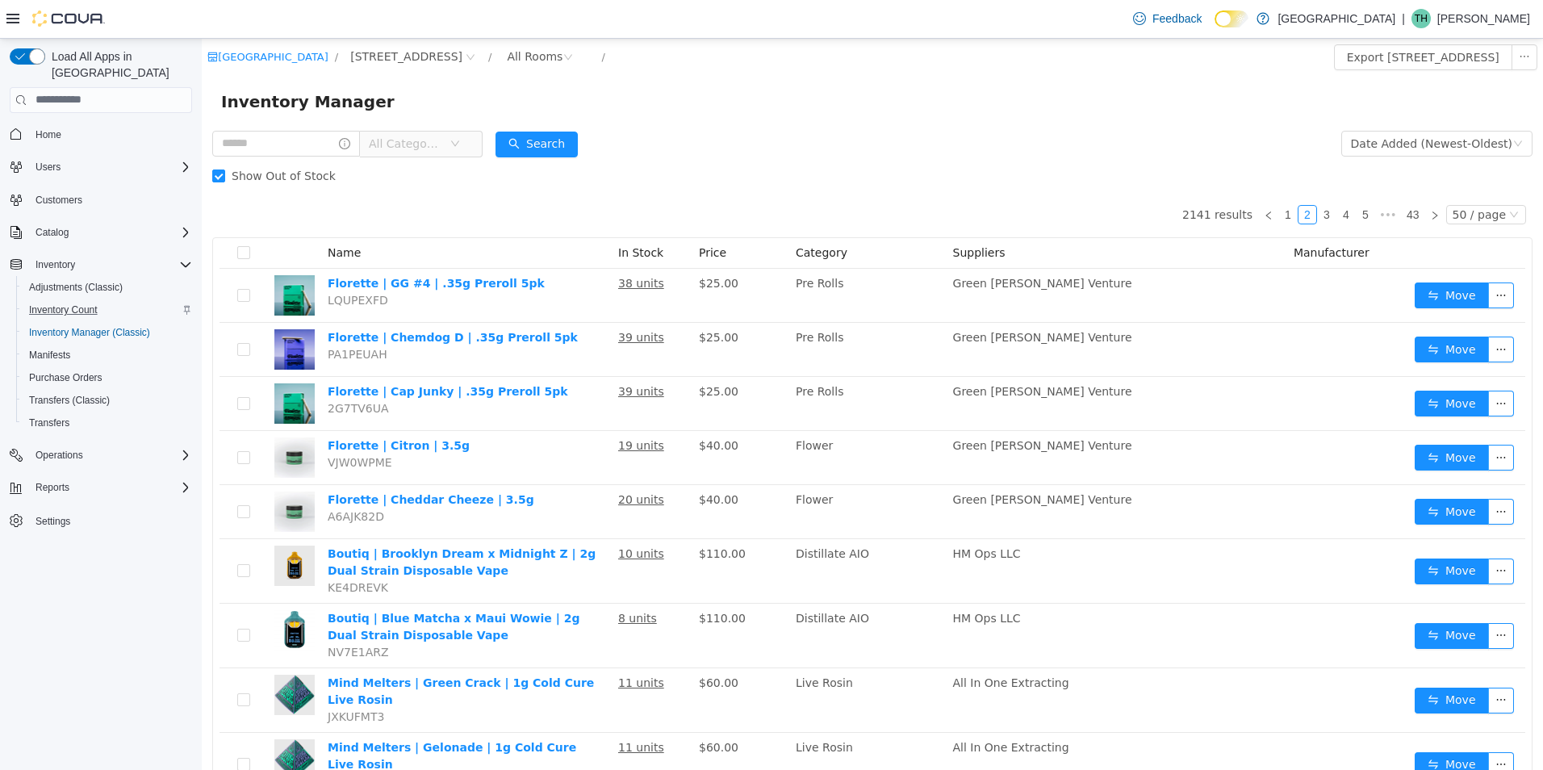
drag, startPoint x: 1057, startPoint y: 166, endPoint x: 232, endPoint y: 142, distance: 824.5
click at [310, 141] on input "text" at bounding box center [286, 143] width 148 height 26
type input "**********"
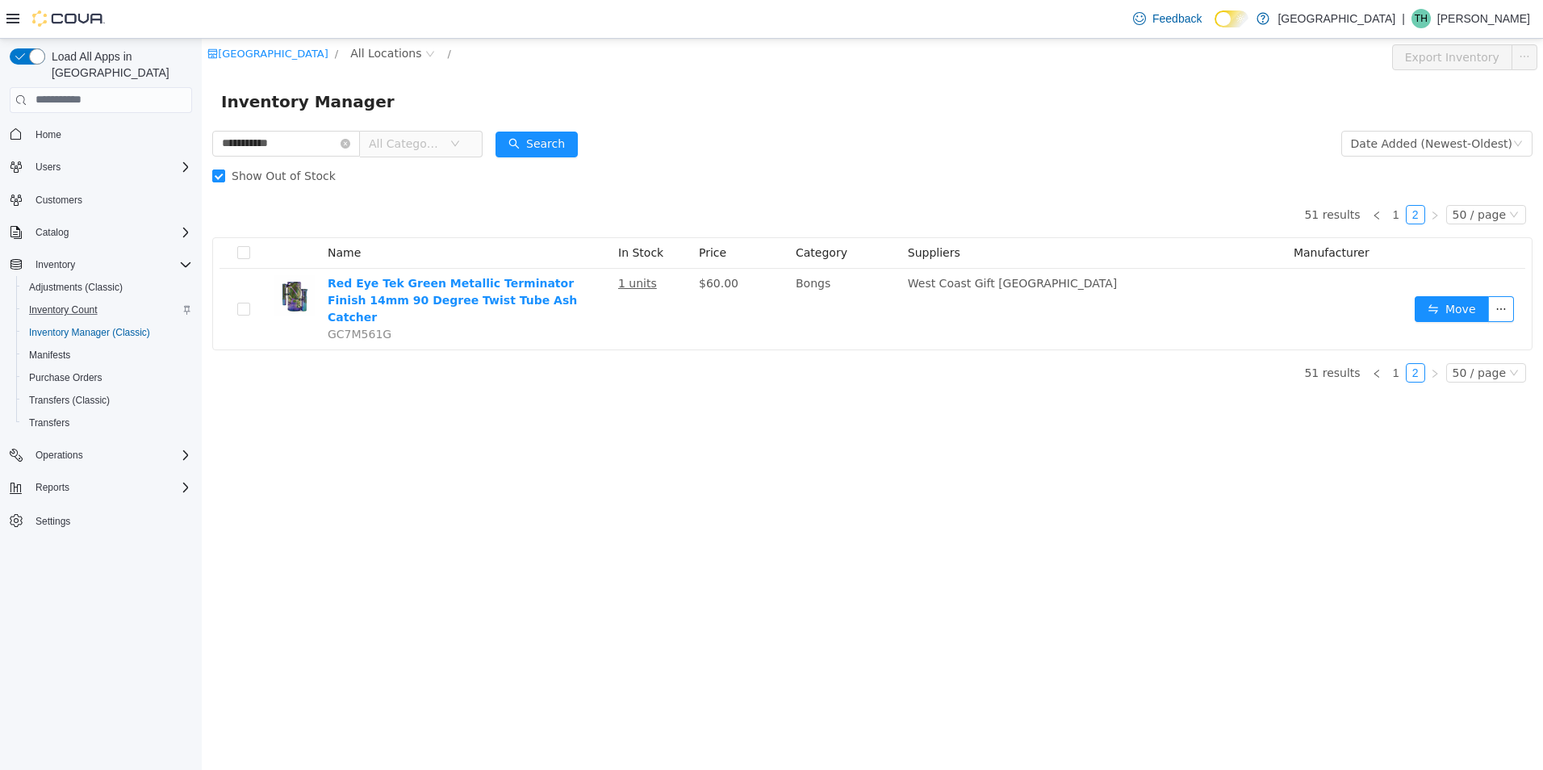
click at [434, 147] on span "All Categories" at bounding box center [405, 143] width 73 height 16
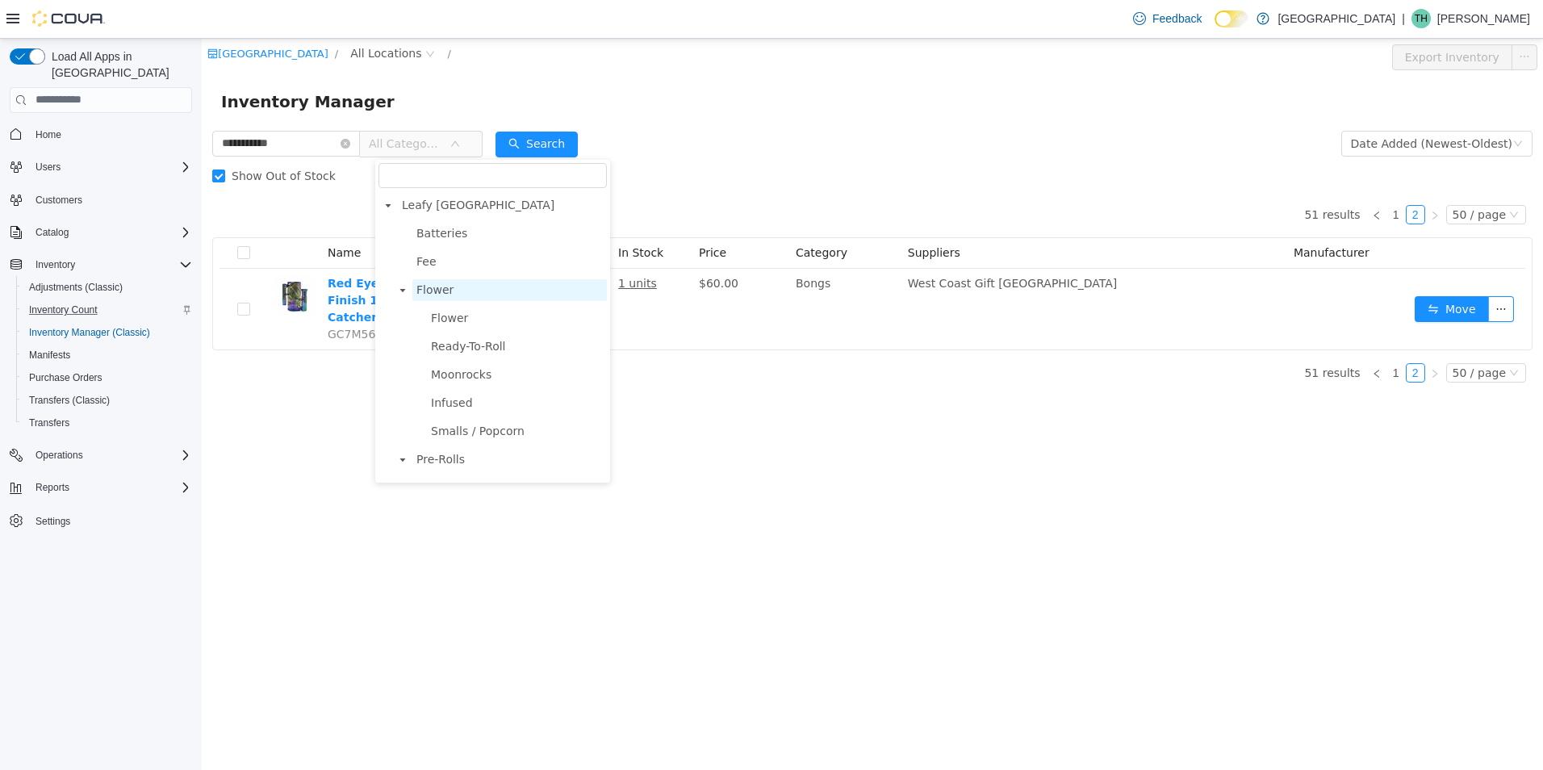
click at [429, 295] on span "Flower" at bounding box center [435, 289] width 37 height 13
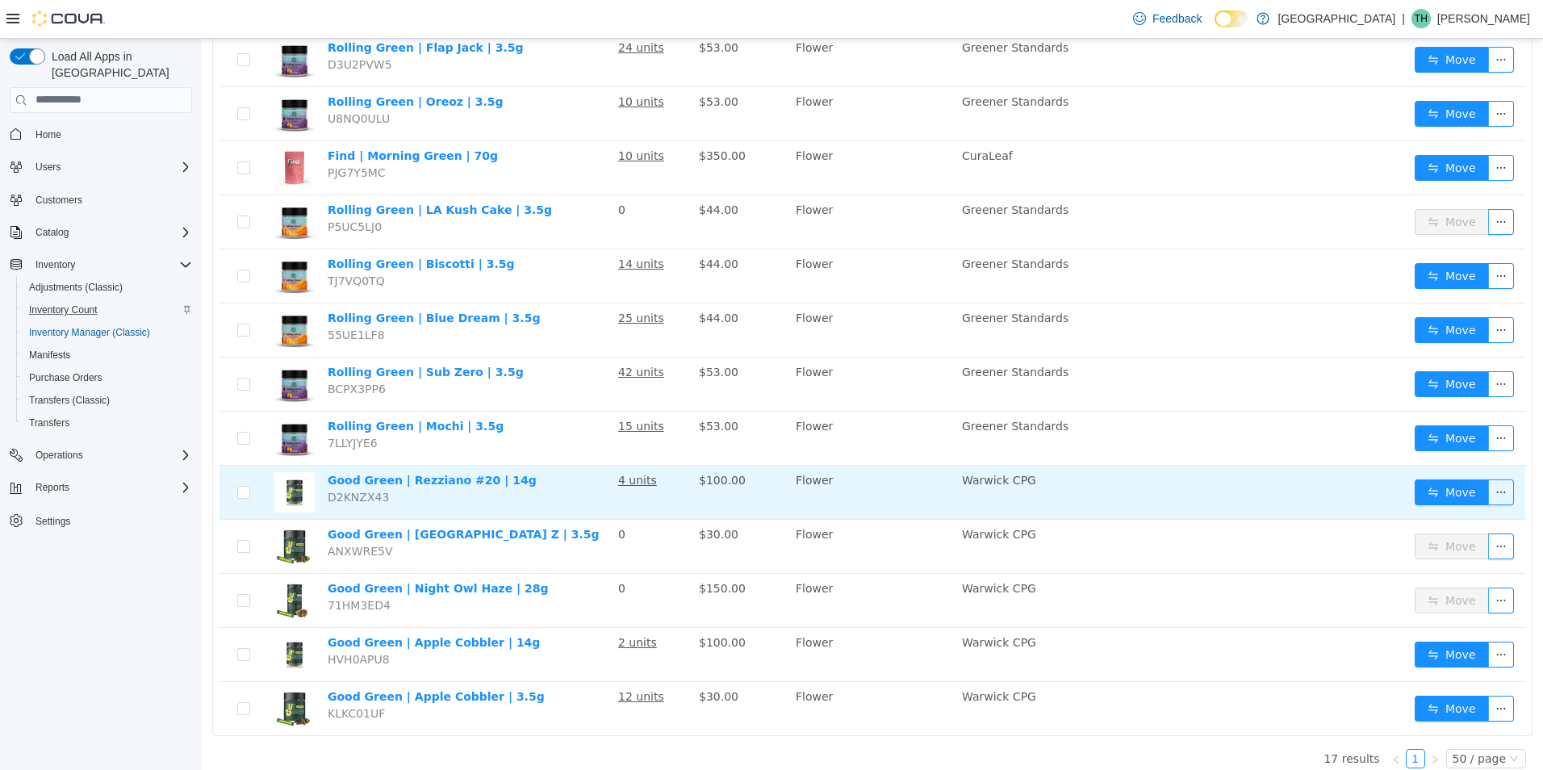
scroll to position [464, 0]
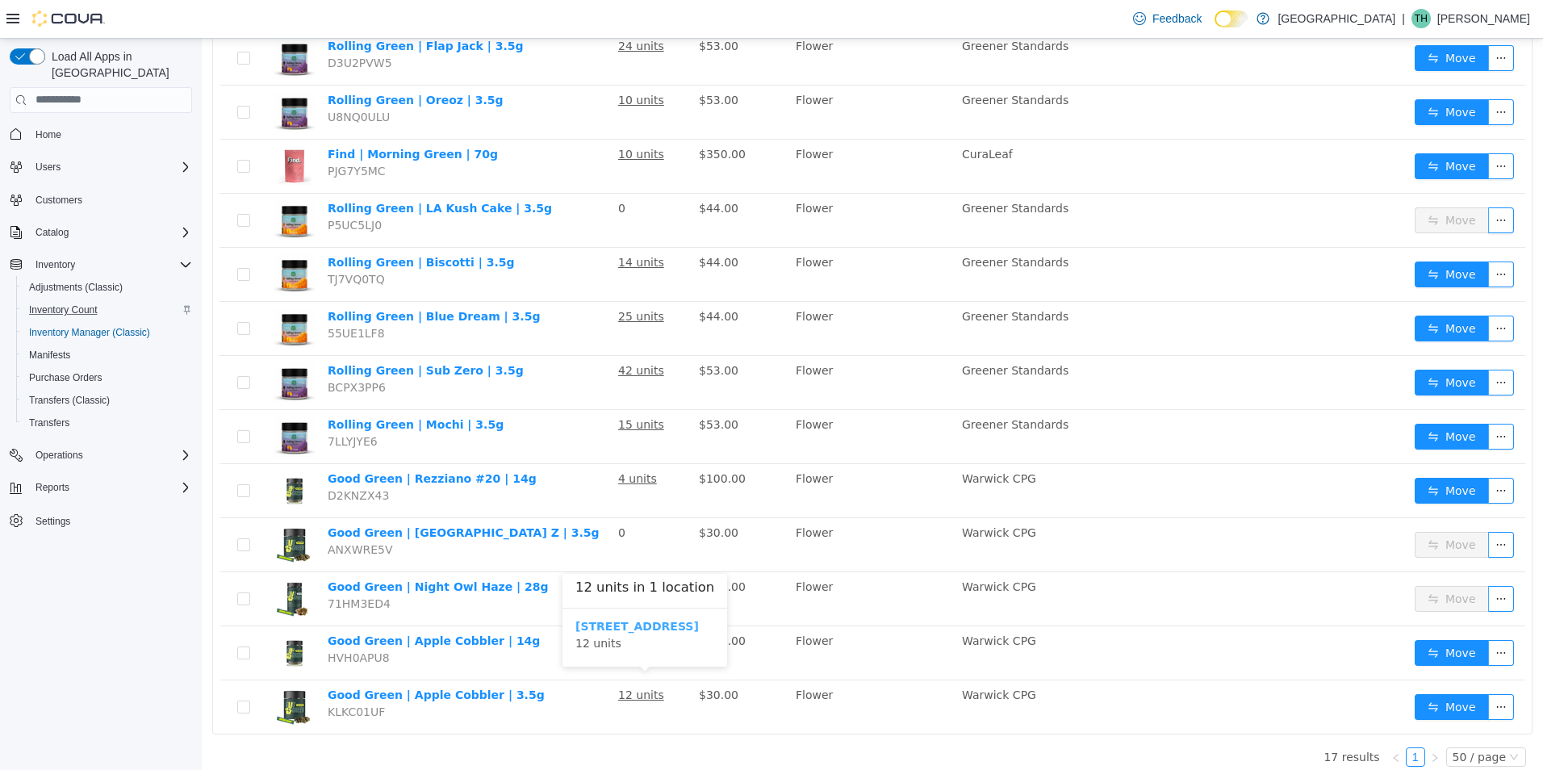
click at [638, 625] on b "[STREET_ADDRESS]" at bounding box center [638, 625] width 124 height 13
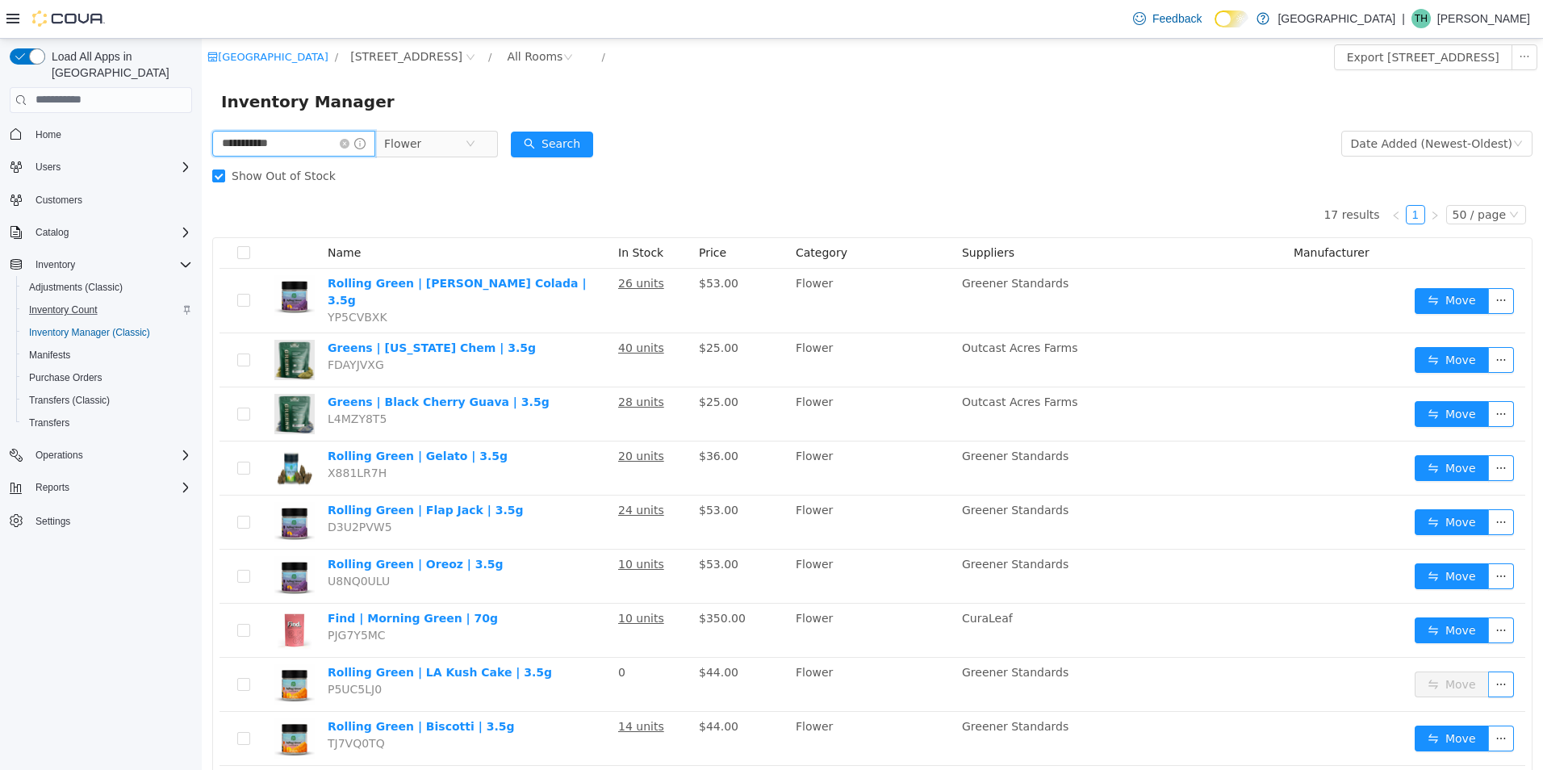
click at [359, 133] on input "**********" at bounding box center [293, 143] width 163 height 26
click at [350, 144] on icon "icon: close-circle" at bounding box center [345, 143] width 10 height 10
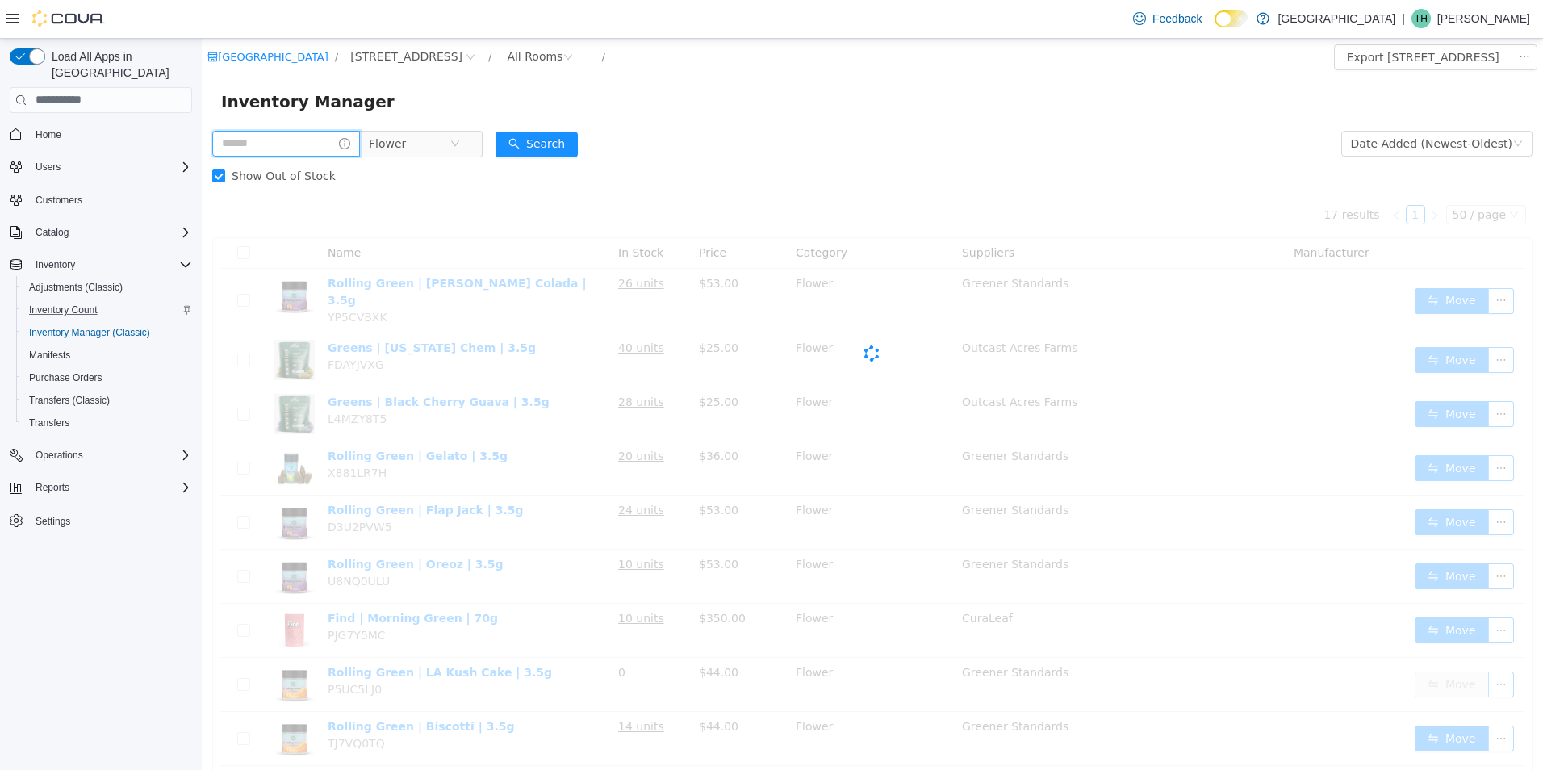
click at [264, 140] on input "text" at bounding box center [286, 143] width 148 height 26
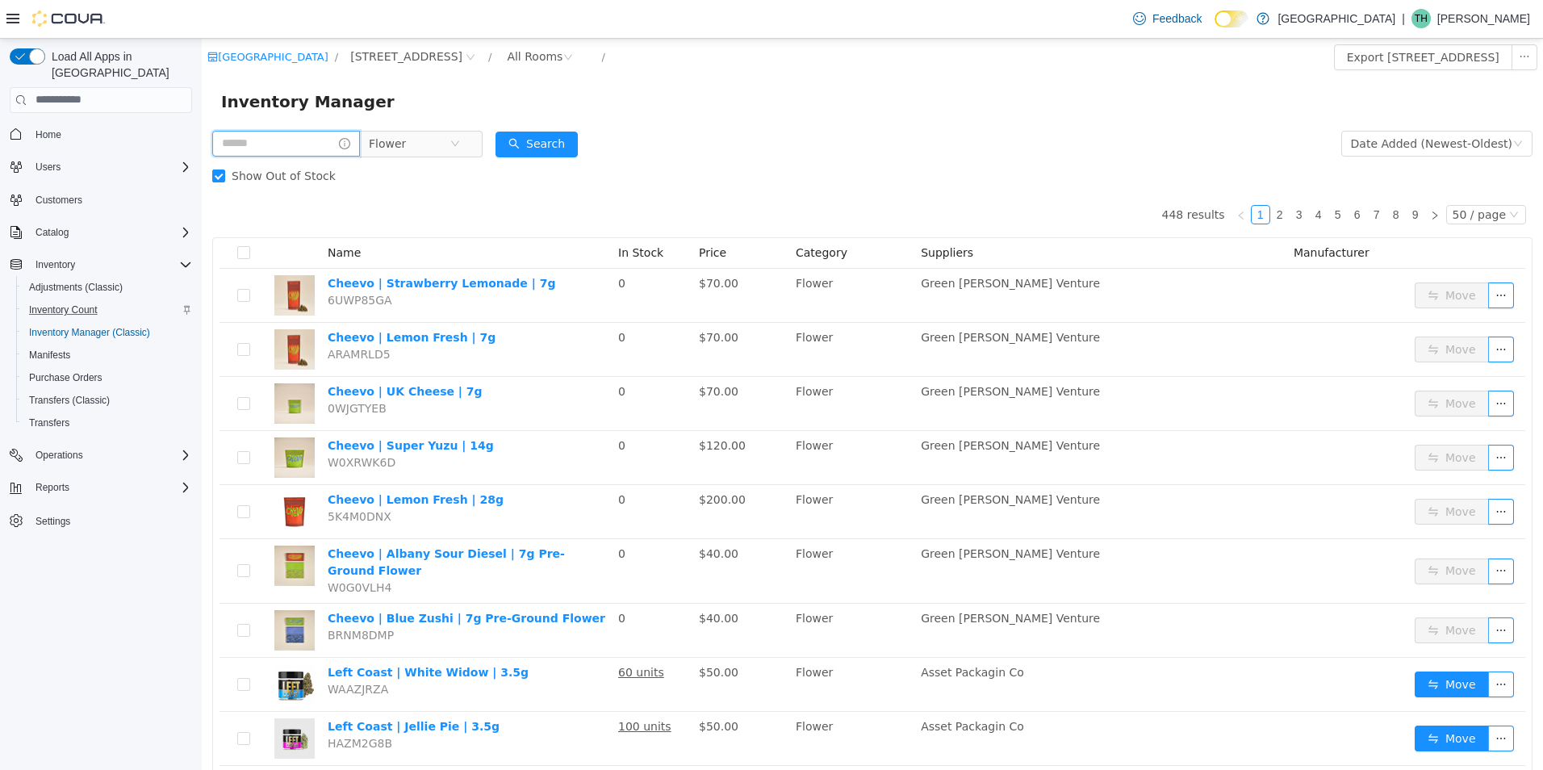
click at [264, 140] on input "text" at bounding box center [286, 143] width 148 height 26
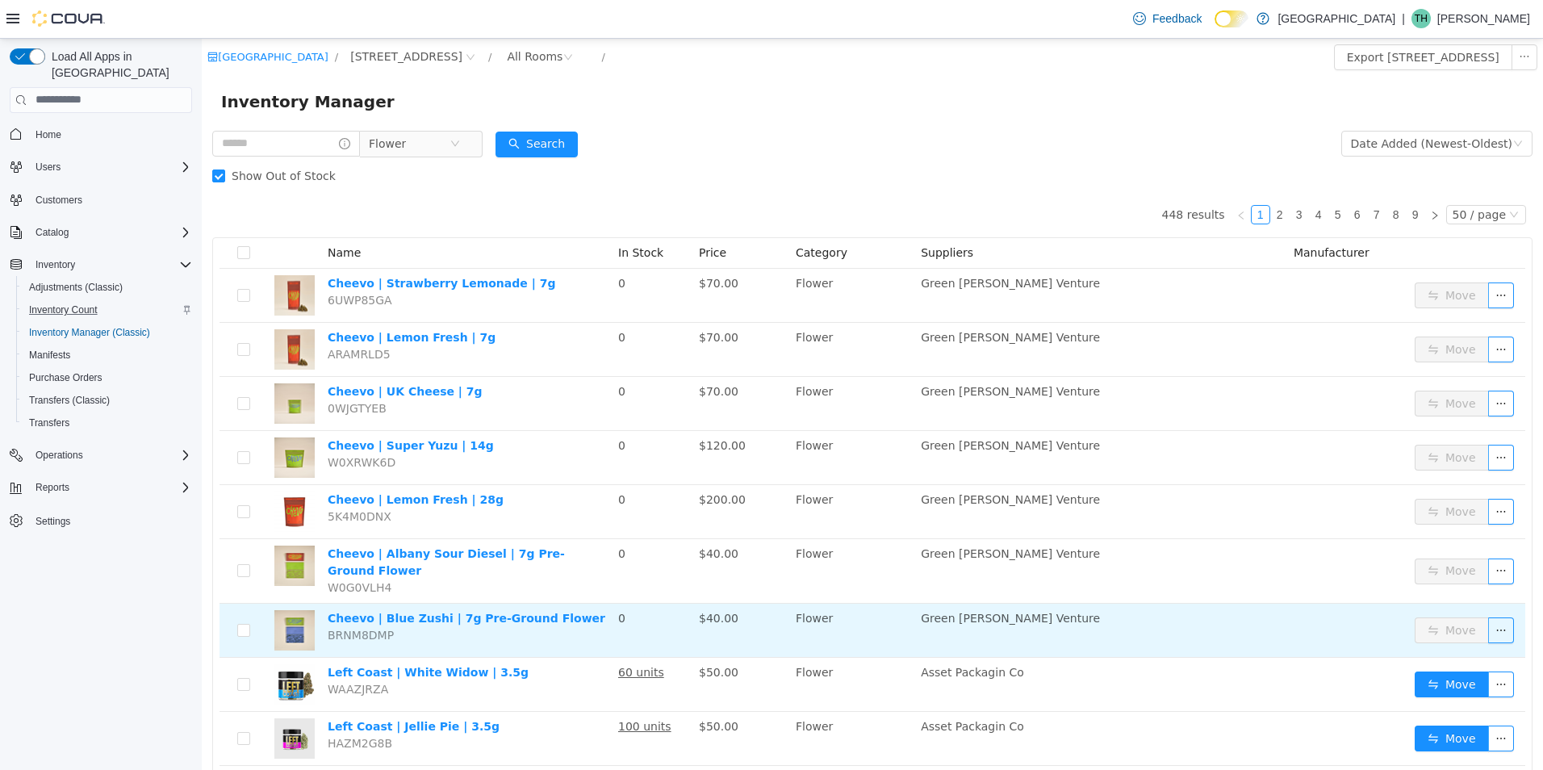
drag, startPoint x: 634, startPoint y: 619, endPoint x: 625, endPoint y: 614, distance: 10.8
click at [625, 614] on td "0" at bounding box center [652, 630] width 81 height 54
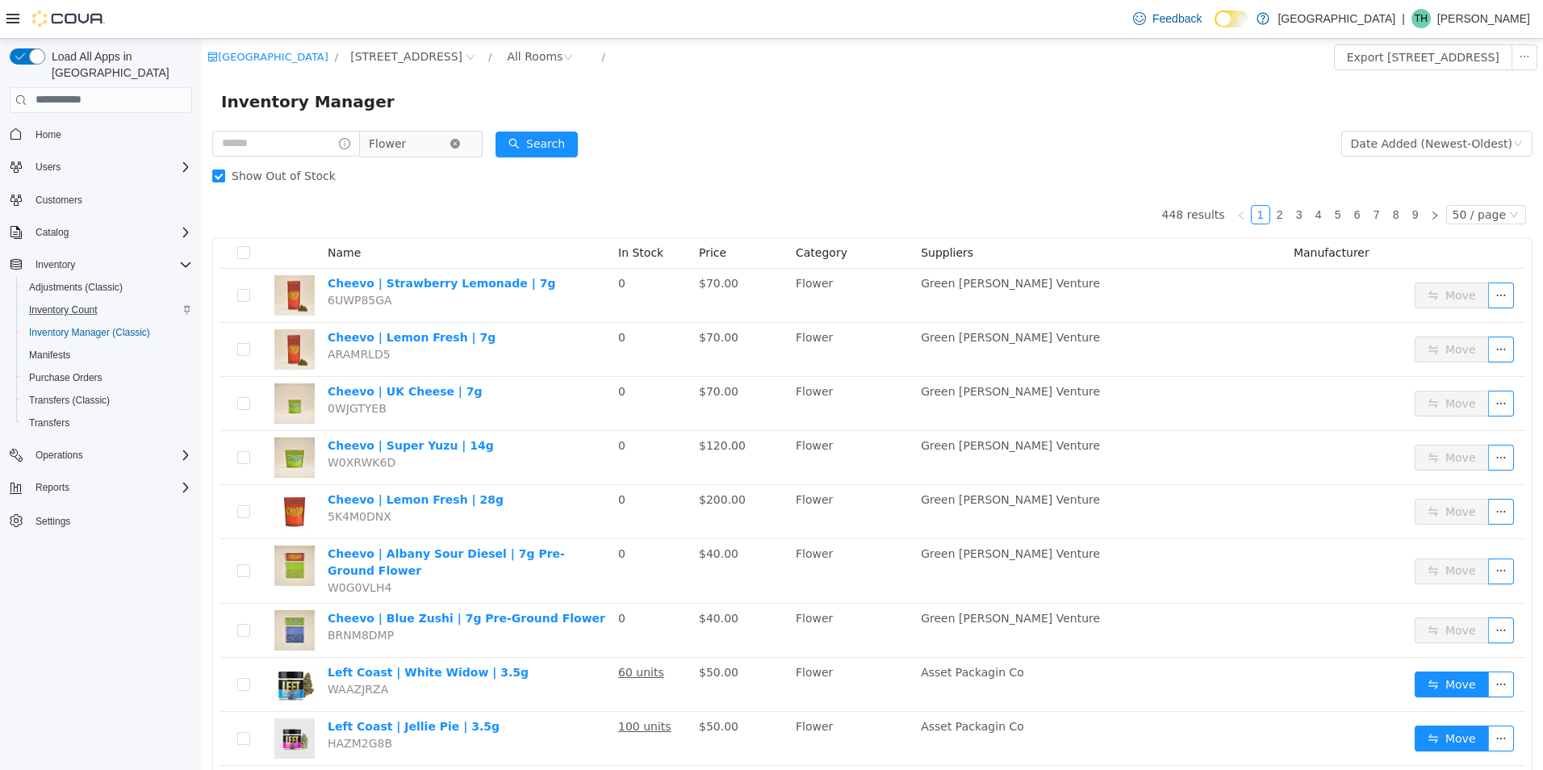
click at [460, 143] on icon "icon: close-circle" at bounding box center [455, 143] width 10 height 10
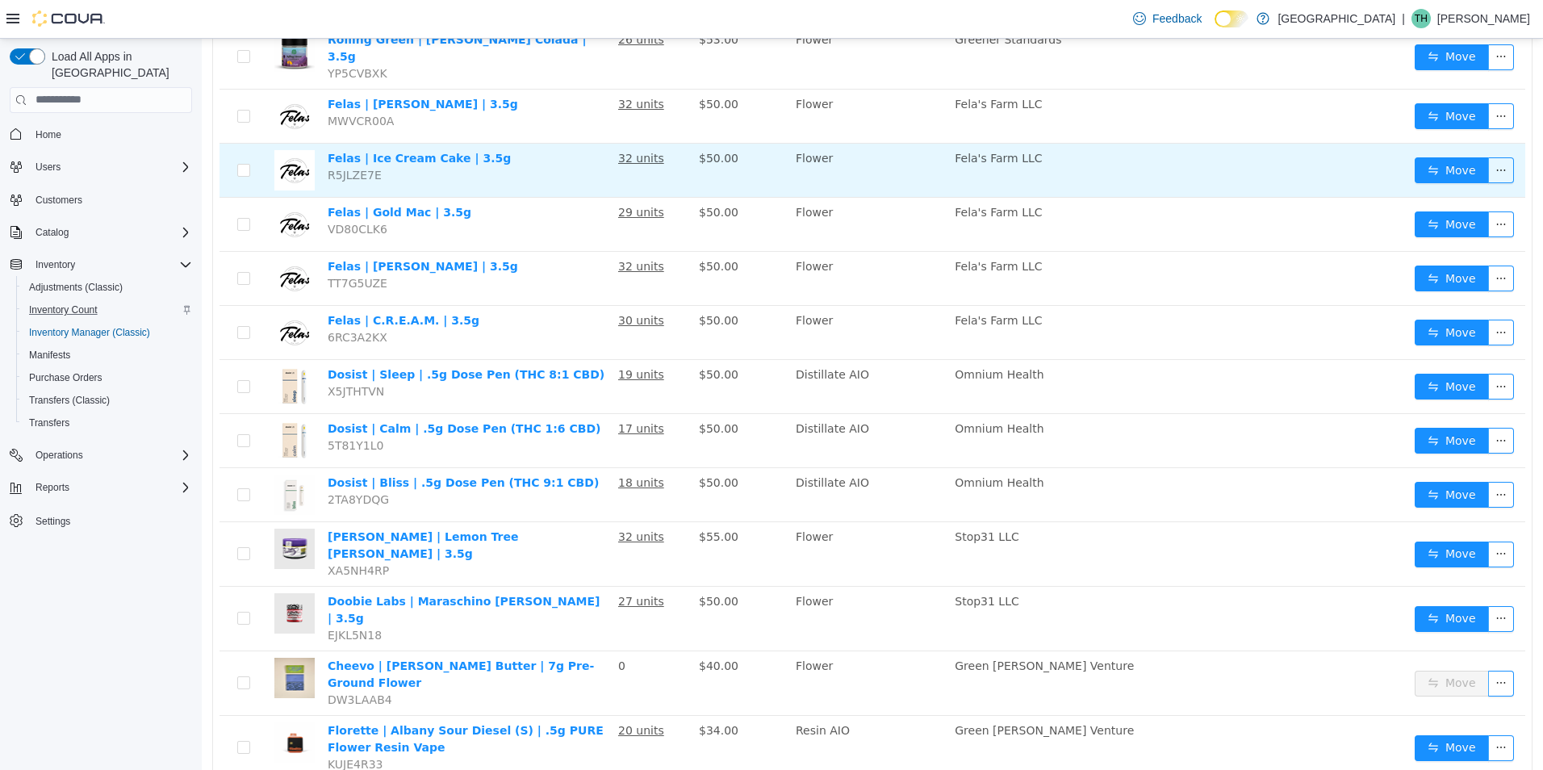
scroll to position [2375, 0]
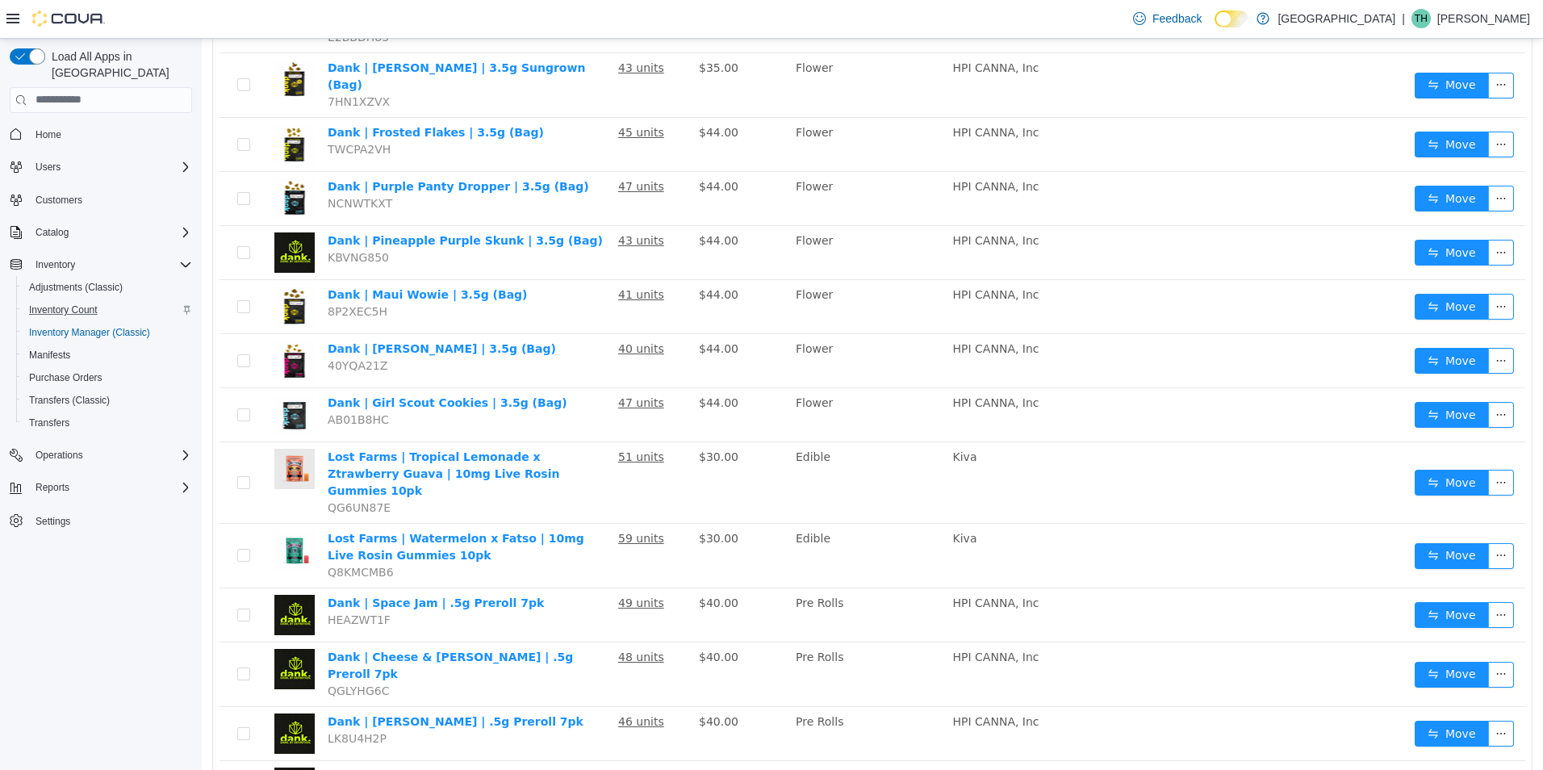
scroll to position [2333, 0]
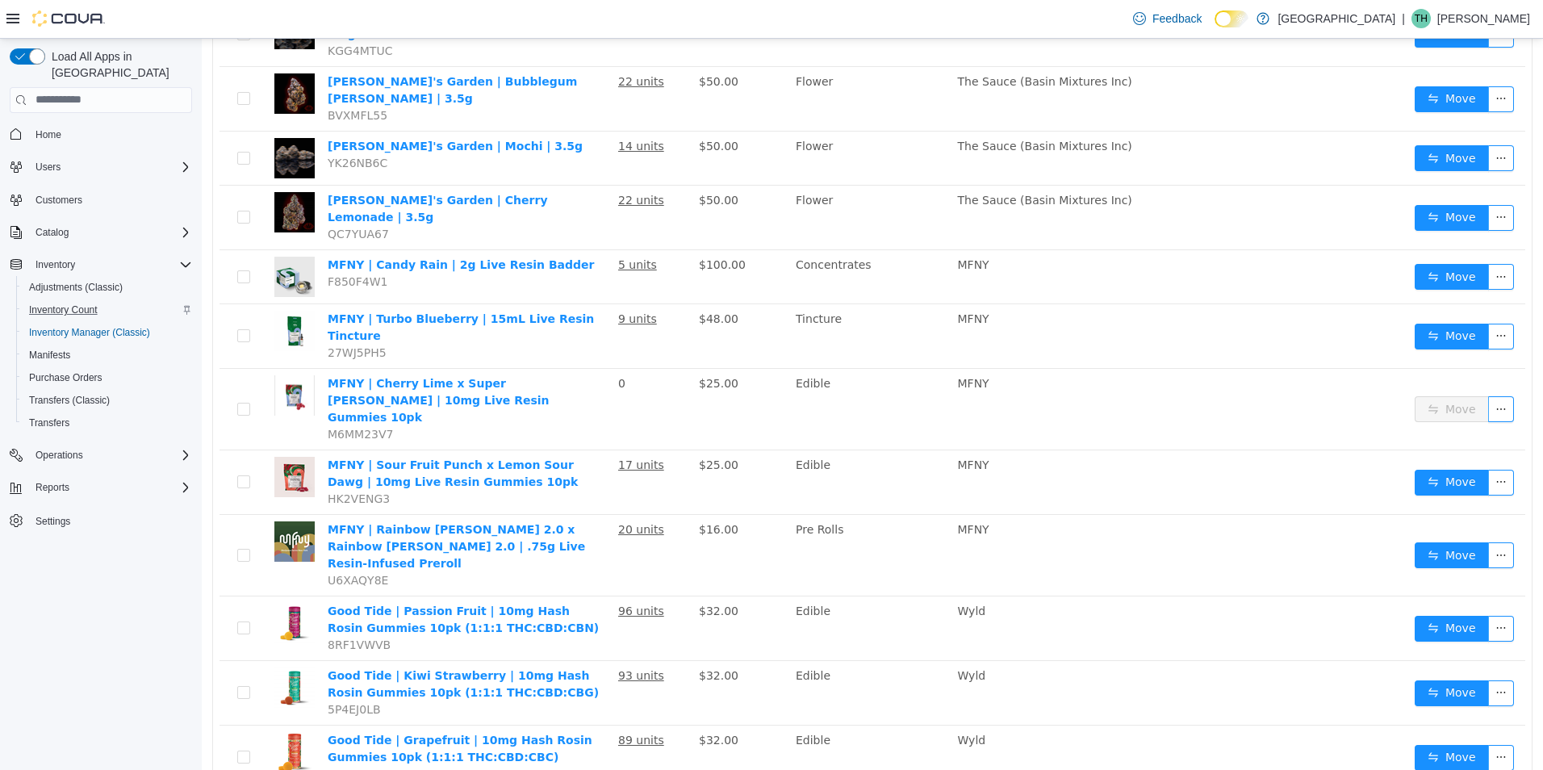
scroll to position [2497, 0]
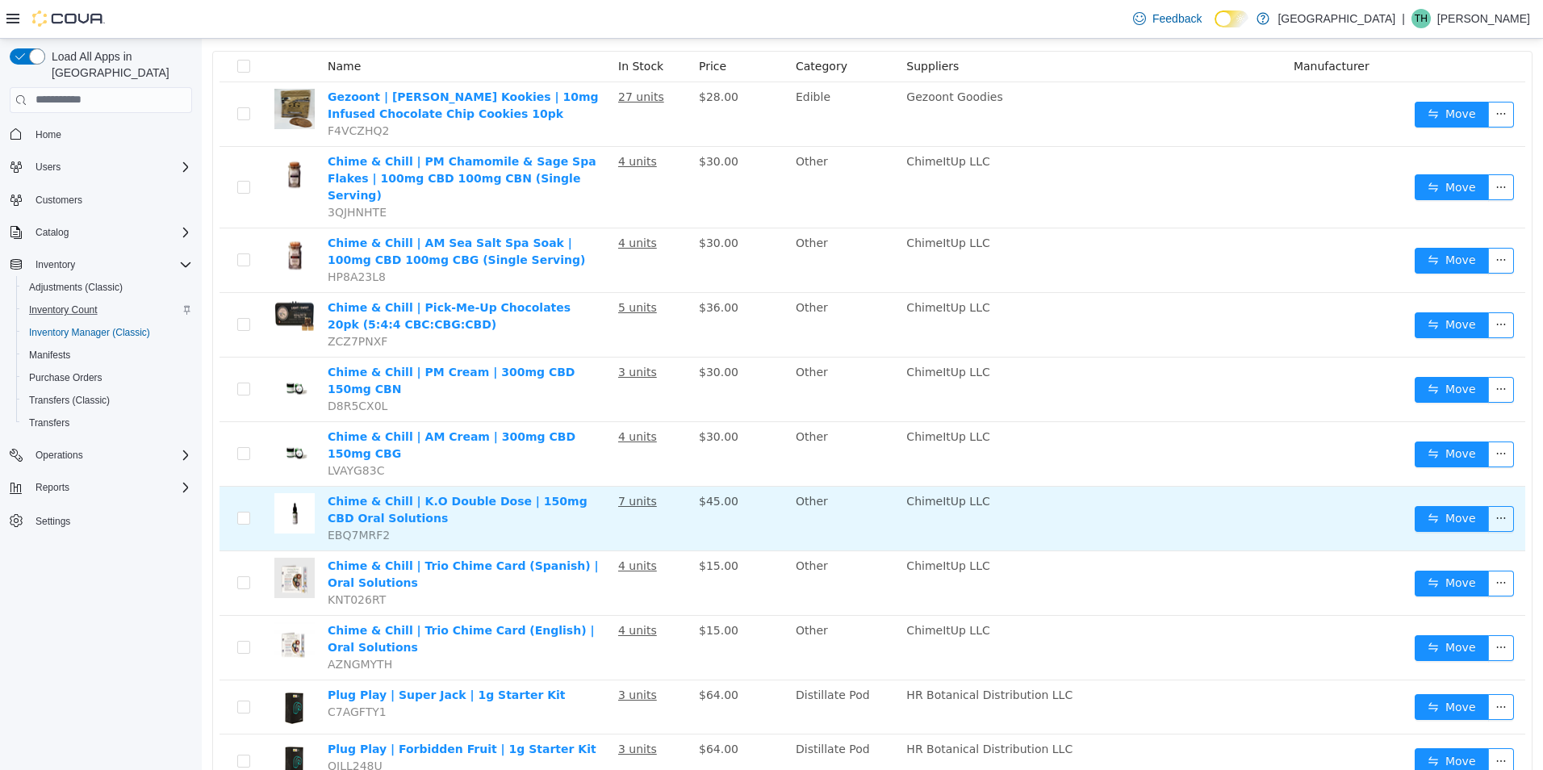
scroll to position [185, 0]
